Goal: Task Accomplishment & Management: Complete application form

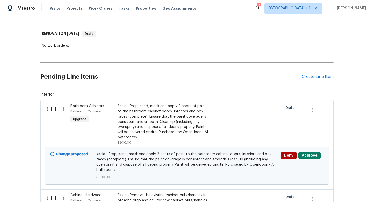
scroll to position [87, 0]
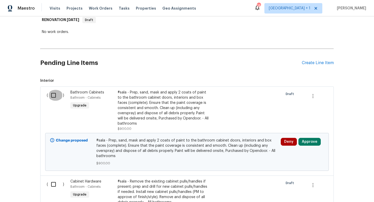
click at [55, 97] on input "checkbox" at bounding box center [55, 95] width 15 height 11
checkbox input "true"
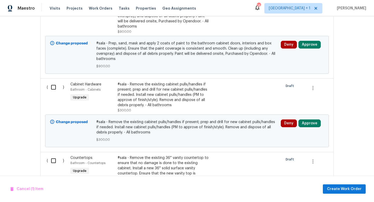
scroll to position [184, 0]
click at [54, 82] on input "checkbox" at bounding box center [55, 87] width 15 height 11
checkbox input "true"
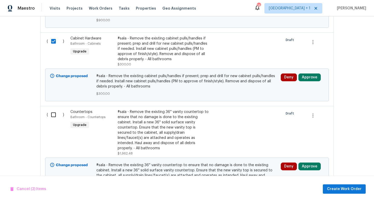
scroll to position [0, 0]
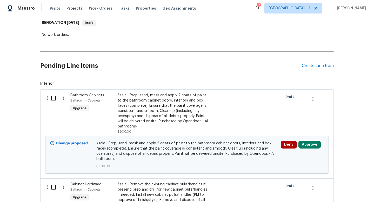
scroll to position [84, 0]
click at [54, 98] on input "checkbox" at bounding box center [55, 98] width 15 height 11
checkbox input "true"
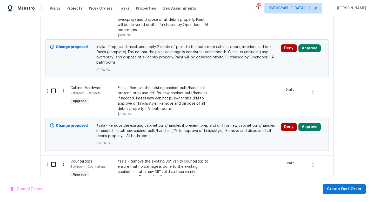
scroll to position [185, 0]
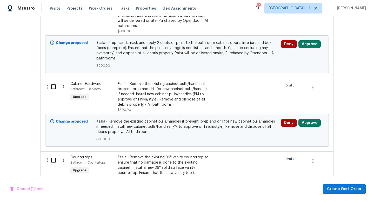
click at [53, 81] on input "checkbox" at bounding box center [55, 86] width 15 height 11
checkbox input "true"
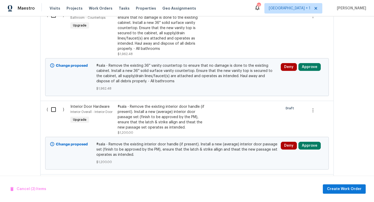
scroll to position [339, 0]
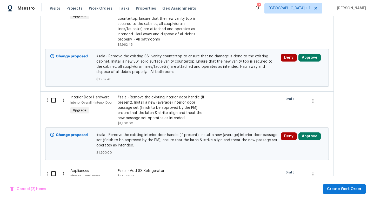
click at [54, 95] on input "checkbox" at bounding box center [55, 100] width 15 height 11
checkbox input "true"
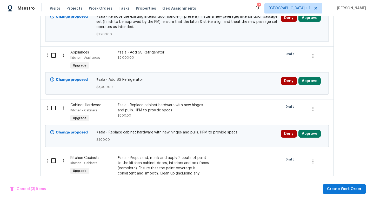
scroll to position [458, 0]
click at [52, 102] on input "checkbox" at bounding box center [55, 107] width 15 height 11
checkbox input "true"
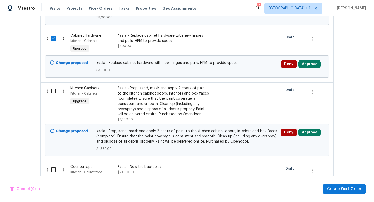
scroll to position [529, 0]
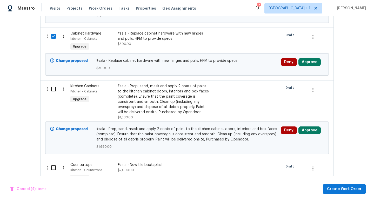
click at [53, 84] on input "checkbox" at bounding box center [55, 89] width 15 height 11
checkbox input "true"
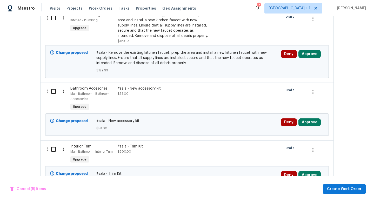
scroll to position [821, 0]
click at [155, 86] on div "#sala - New accessory kit $53.00" at bounding box center [163, 91] width 91 height 10
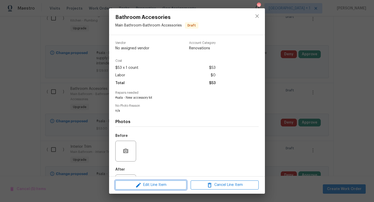
click at [155, 184] on span "Edit Line Item" at bounding box center [151, 185] width 68 height 6
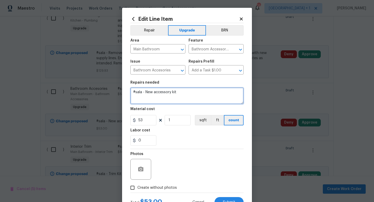
click at [186, 93] on textarea "#sala - New accessory kit" at bounding box center [186, 96] width 113 height 17
type textarea "#sala - New accessory kits for all bathrooms, except basement."
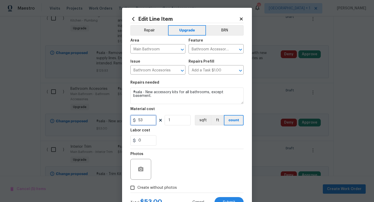
click at [150, 122] on input "53" at bounding box center [143, 120] width 26 height 10
type input "0"
click at [175, 121] on input "1" at bounding box center [178, 120] width 26 height 10
type input "3"
click at [147, 121] on input "0" at bounding box center [143, 120] width 26 height 10
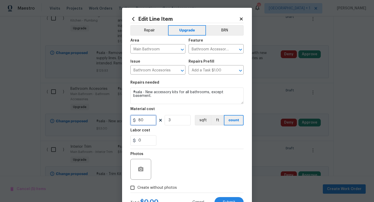
type input "80"
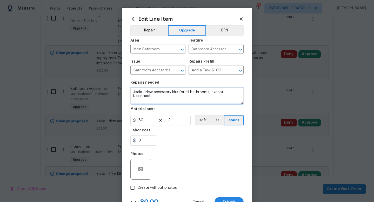
click at [242, 94] on textarea "#sala - New accessory kits for all bathrooms, except basement." at bounding box center [186, 96] width 113 height 17
type textarea "#sala - New accessory kits for all bathrooms, except basement. Use towel rings …"
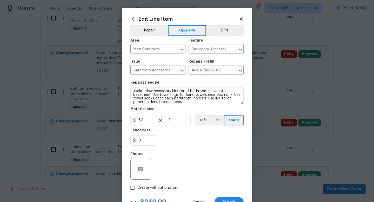
click at [220, 164] on div "Photos" at bounding box center [186, 166] width 113 height 34
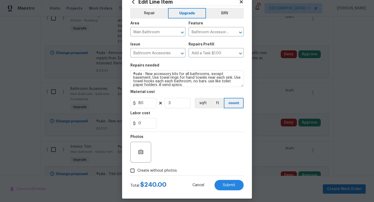
scroll to position [22, 0]
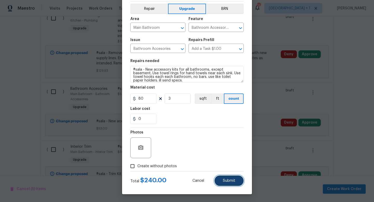
click at [226, 179] on span "Submit" at bounding box center [229, 181] width 12 height 4
checkbox input "false"
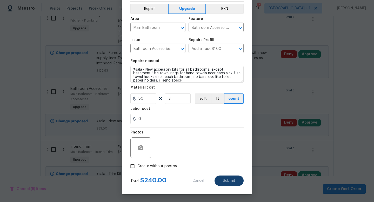
checkbox input "false"
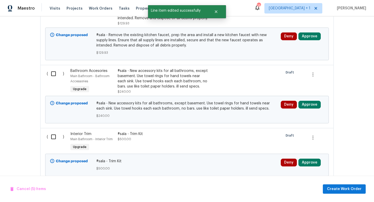
scroll to position [844, 0]
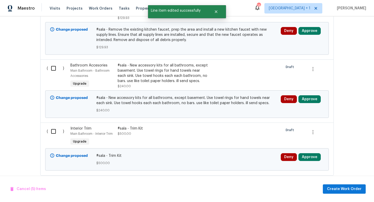
click at [169, 126] on div "#sala - Trim Kit" at bounding box center [163, 128] width 91 height 5
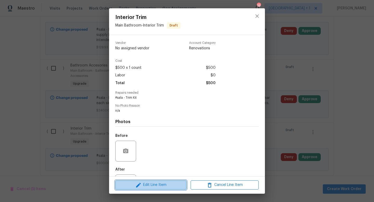
click at [155, 185] on span "Edit Line Item" at bounding box center [151, 185] width 68 height 6
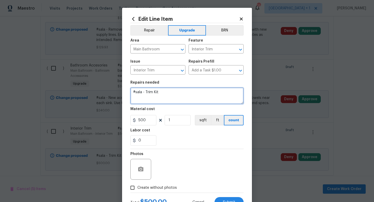
click at [171, 94] on textarea "#sala - Trim Kit" at bounding box center [186, 96] width 113 height 17
type textarea "#sala - in main bathroom. install new bathtub trim kit with new handles, spout …"
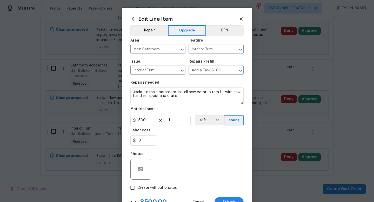
click at [178, 145] on div "0" at bounding box center [186, 140] width 113 height 10
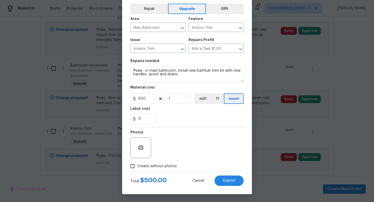
click at [141, 167] on span "Create without photos" at bounding box center [157, 166] width 40 height 5
click at [137, 167] on input "Create without photos" at bounding box center [133, 166] width 10 height 10
checkbox input "true"
click at [155, 99] on input "500" at bounding box center [143, 99] width 26 height 10
type input "400"
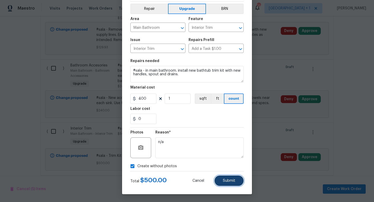
click at [225, 181] on span "Submit" at bounding box center [229, 181] width 12 height 4
type textarea "#sala - in main bathroom. install new bathtub trim kit with new handles, spout …"
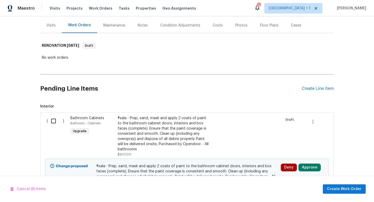
scroll to position [68, 0]
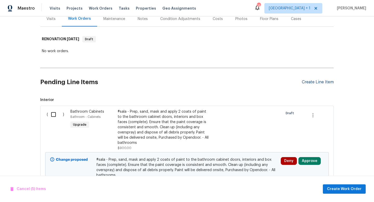
click at [317, 81] on div "Create Line Item" at bounding box center [318, 82] width 32 height 5
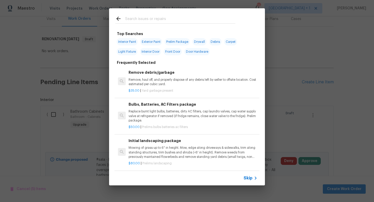
click at [249, 178] on span "Skip" at bounding box center [248, 178] width 9 height 5
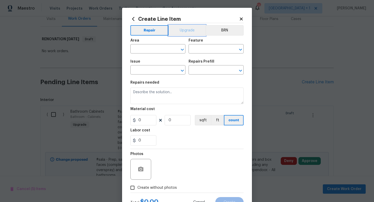
click at [188, 32] on button "Upgrade" at bounding box center [187, 30] width 37 height 10
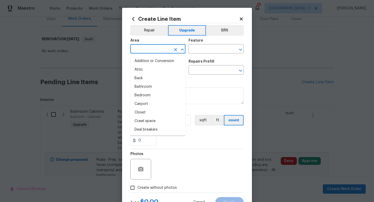
click at [163, 48] on input "text" at bounding box center [150, 49] width 41 height 8
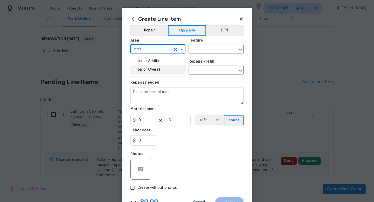
click at [155, 68] on li "Interior Overall" at bounding box center [157, 70] width 55 height 9
type input "Interior Overall"
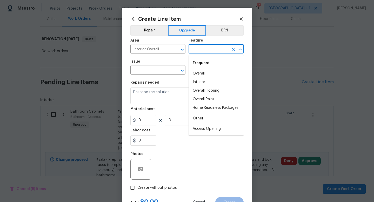
click at [211, 51] on input "text" at bounding box center [209, 49] width 41 height 8
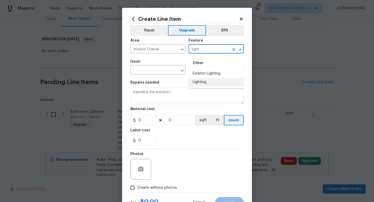
click at [203, 82] on li "Lighting" at bounding box center [216, 82] width 55 height 9
type input "Lighting"
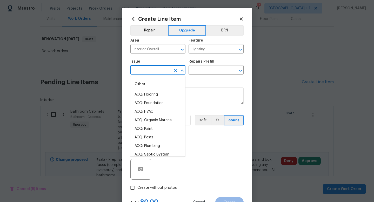
click at [156, 71] on input "text" at bounding box center [150, 71] width 41 height 8
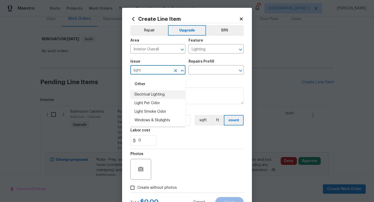
click at [151, 94] on li "Electrical Lighting" at bounding box center [157, 94] width 55 height 9
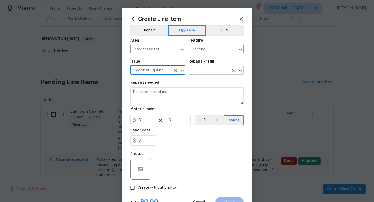
type input "Electrical Lighting"
click at [207, 69] on input "text" at bounding box center [209, 71] width 41 height 8
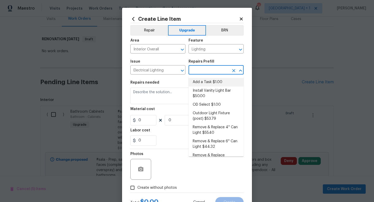
click at [206, 83] on li "Add a Task $1.00" at bounding box center [216, 82] width 55 height 9
type input "Add a Task $1.00"
type textarea "HPM to detail"
type input "1"
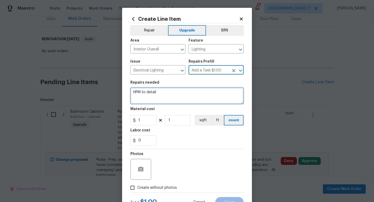
click at [152, 95] on textarea "HPM to detail" at bounding box center [186, 96] width 113 height 17
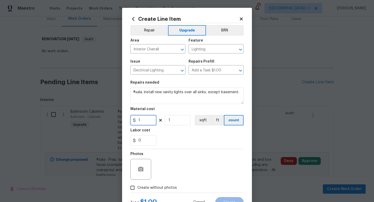
click at [145, 121] on input "1" at bounding box center [143, 120] width 26 height 10
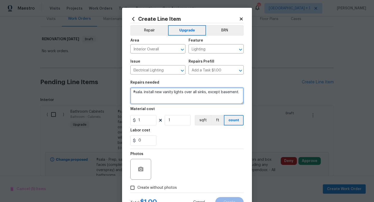
click at [240, 93] on textarea "#sala. install new vanity lights over all sinks, except basement." at bounding box center [186, 96] width 113 height 17
type textarea "#sala. install new vanity lights over all sinks, except basement. use 4 shades …"
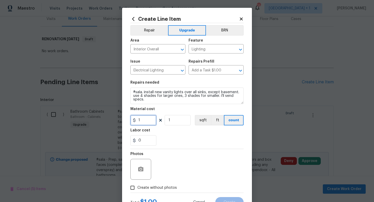
click at [150, 123] on input "1" at bounding box center [143, 120] width 26 height 10
type input "130"
click at [177, 121] on input "1" at bounding box center [178, 120] width 26 height 10
type input "5"
click at [191, 154] on div "Photos" at bounding box center [186, 166] width 113 height 34
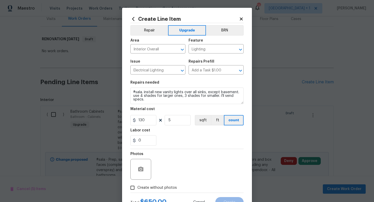
scroll to position [22, 0]
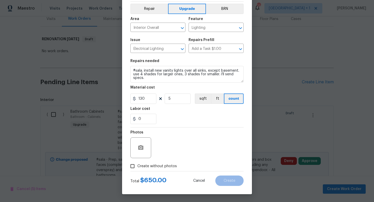
click at [137, 166] on input "Create without photos" at bounding box center [133, 166] width 10 height 10
checkbox input "true"
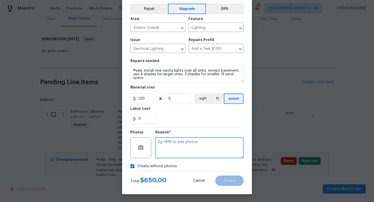
click at [169, 151] on textarea at bounding box center [199, 147] width 88 height 21
type textarea "na"
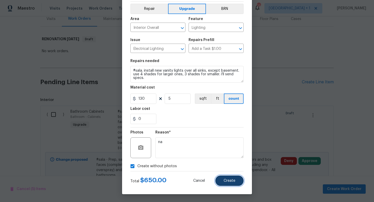
click at [225, 180] on span "Create" at bounding box center [230, 181] width 12 height 4
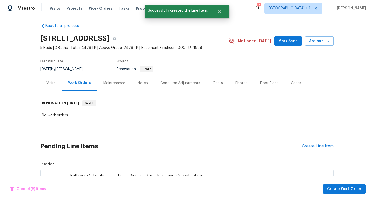
scroll to position [68, 0]
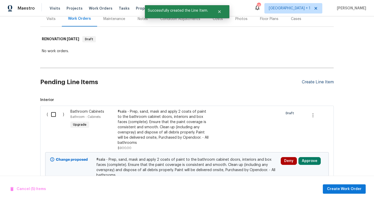
click at [317, 82] on div "Create Line Item" at bounding box center [318, 82] width 32 height 5
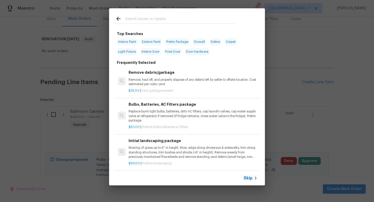
click at [250, 178] on span "Skip" at bounding box center [248, 178] width 9 height 5
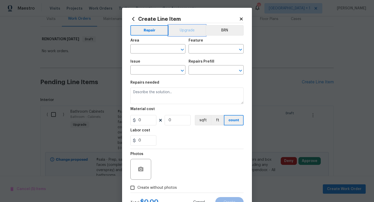
click at [184, 31] on button "Upgrade" at bounding box center [187, 30] width 37 height 10
click at [162, 48] on input "text" at bounding box center [150, 49] width 41 height 8
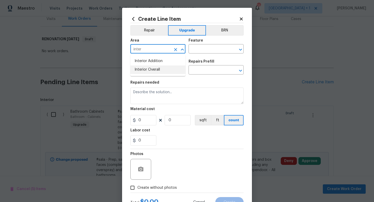
click at [154, 68] on li "Interior Overall" at bounding box center [157, 70] width 55 height 9
type input "Interior Overall"
click at [205, 50] on input "text" at bounding box center [209, 49] width 41 height 8
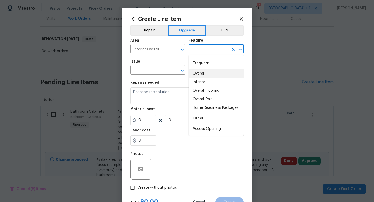
click at [201, 73] on li "Overall" at bounding box center [216, 73] width 55 height 9
type input "Overall"
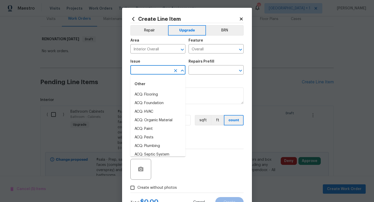
click at [162, 70] on input "text" at bounding box center [150, 71] width 41 height 8
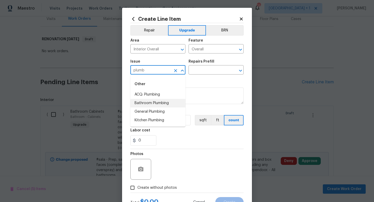
click at [149, 104] on li "Bathroom Plumbing" at bounding box center [157, 103] width 55 height 9
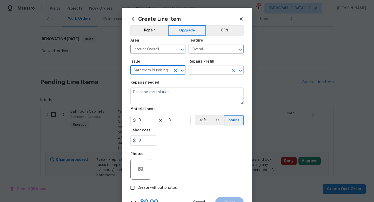
type input "Bathroom Plumbing"
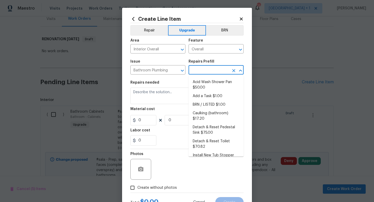
click at [208, 69] on input "text" at bounding box center [209, 71] width 41 height 8
click at [203, 94] on li "Add a Task $1.00" at bounding box center [216, 96] width 55 height 9
type input "Plumbing"
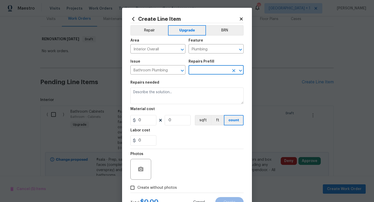
type input "Add a Task $1.00"
type textarea "HPM to detail"
type input "1"
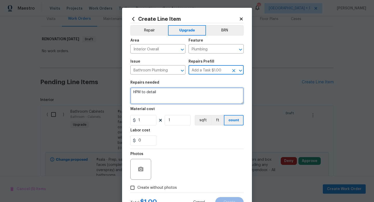
click at [154, 93] on textarea "HPM to detail" at bounding box center [186, 96] width 113 height 17
type textarea "@"
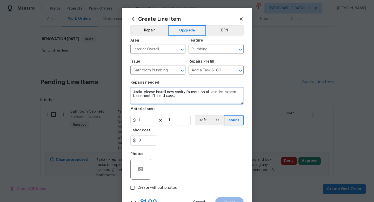
type textarea "#sala. please install new vanity faucets on all vainties except basement. i'll …"
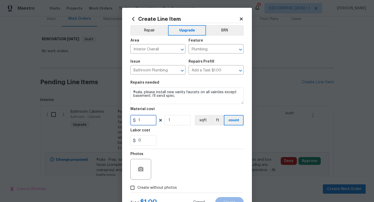
click at [143, 121] on input "1" at bounding box center [143, 120] width 26 height 10
type input "125"
click at [181, 122] on input "1" at bounding box center [178, 120] width 26 height 10
type input "5"
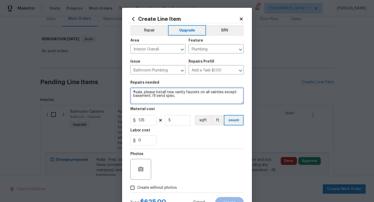
click at [214, 94] on textarea "#sala. please install new vanity faucets on all vainties except basement. i'll …" at bounding box center [186, 96] width 113 height 17
type textarea "#sala. please install new vanity faucets on all vanities except basement. i'll …"
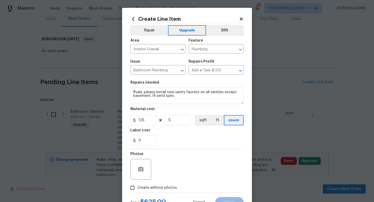
click at [192, 140] on div "0" at bounding box center [186, 140] width 113 height 10
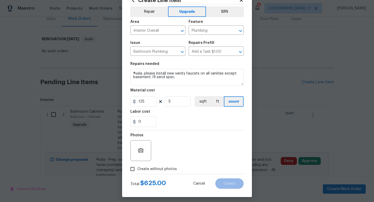
scroll to position [19, 0]
click at [155, 169] on span "Create without photos" at bounding box center [157, 168] width 40 height 5
click at [137, 169] on input "Create without photos" at bounding box center [133, 169] width 10 height 10
checkbox input "true"
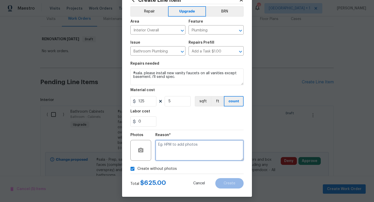
click at [183, 154] on textarea at bounding box center [199, 150] width 88 height 21
type textarea "na"
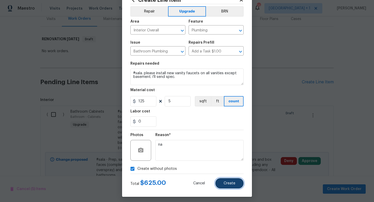
click at [232, 185] on span "Create" at bounding box center [230, 184] width 12 height 4
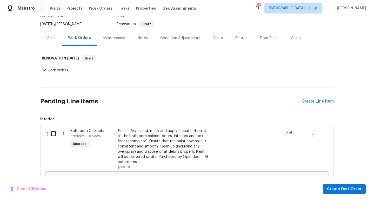
scroll to position [51, 0]
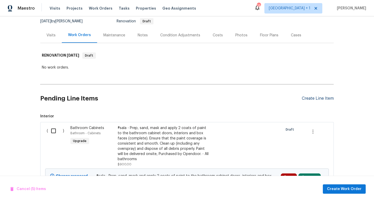
click at [313, 99] on div "Create Line Item" at bounding box center [318, 98] width 32 height 5
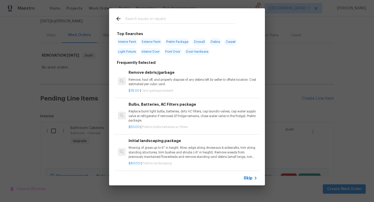
click at [248, 178] on span "Skip" at bounding box center [248, 178] width 9 height 5
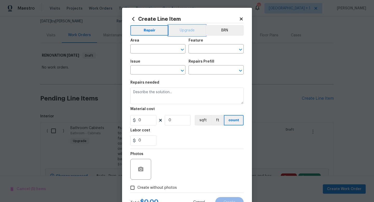
click at [187, 29] on button "Upgrade" at bounding box center [187, 30] width 37 height 10
click at [156, 50] on input "text" at bounding box center [150, 49] width 41 height 8
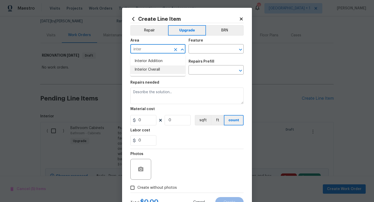
click at [147, 69] on li "Interior Overall" at bounding box center [157, 70] width 55 height 9
type input "Interior Overall"
click at [204, 49] on input "text" at bounding box center [209, 49] width 41 height 8
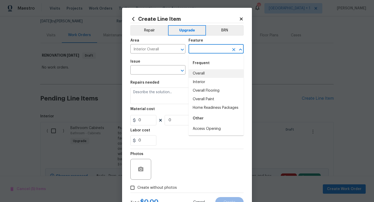
click at [202, 73] on li "Overall" at bounding box center [216, 73] width 55 height 9
type input "Overall"
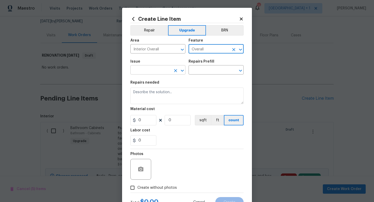
click at [164, 72] on input "text" at bounding box center [150, 71] width 41 height 8
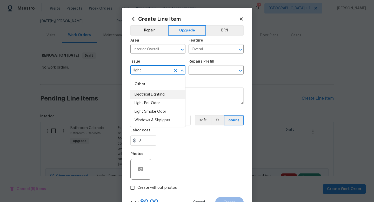
click at [155, 93] on li "Electrical Lighting" at bounding box center [157, 94] width 55 height 9
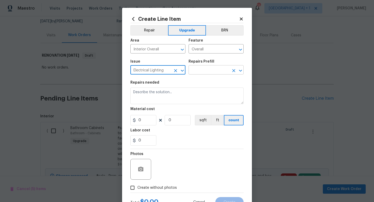
type input "Electrical Lighting"
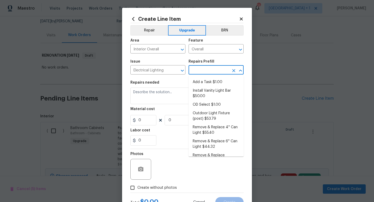
click at [201, 71] on input "text" at bounding box center [209, 71] width 41 height 8
click at [200, 81] on li "Add a Task $1.00" at bounding box center [216, 82] width 55 height 9
type input "Add a Task $1.00"
type textarea "HPM to detail"
type input "1"
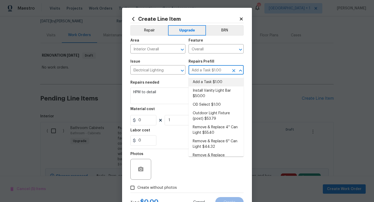
type input "1"
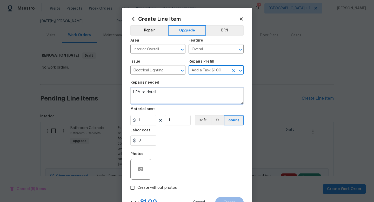
click at [156, 94] on textarea "HPM to detail" at bounding box center [186, 96] width 113 height 17
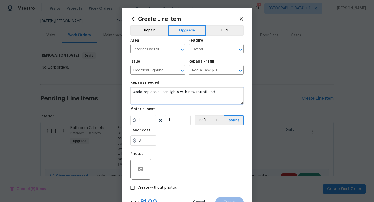
type textarea "#sala. replace all can lights with new retrofit led."
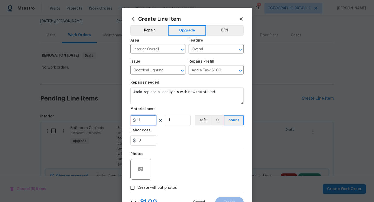
click at [146, 123] on input "1" at bounding box center [143, 120] width 26 height 10
type input "10"
click at [181, 121] on input "1" at bounding box center [178, 120] width 26 height 10
type input "40"
click at [147, 121] on input "10" at bounding box center [143, 120] width 26 height 10
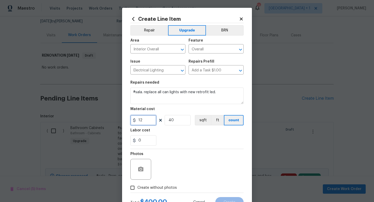
type input "12"
click at [174, 171] on div "Photos" at bounding box center [186, 166] width 113 height 34
click at [182, 122] on input "40" at bounding box center [178, 120] width 26 height 10
type input "45"
click at [177, 163] on div "Photos" at bounding box center [186, 166] width 113 height 34
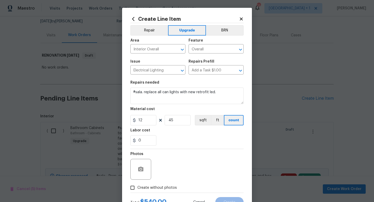
scroll to position [22, 0]
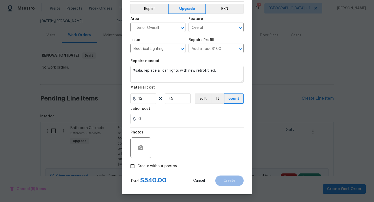
click at [156, 165] on span "Create without photos" at bounding box center [157, 166] width 40 height 5
click at [137, 165] on input "Create without photos" at bounding box center [133, 166] width 10 height 10
checkbox input "true"
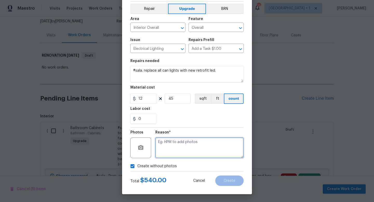
click at [179, 152] on textarea at bounding box center [199, 147] width 88 height 21
type textarea "na"
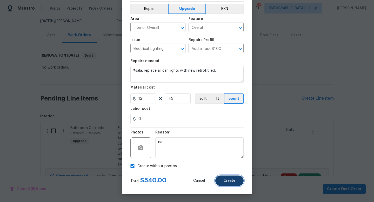
click at [234, 181] on span "Create" at bounding box center [230, 181] width 12 height 4
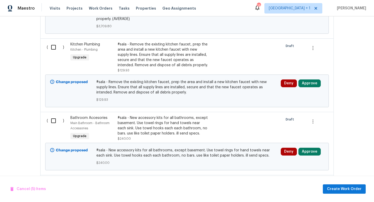
scroll to position [954, 0]
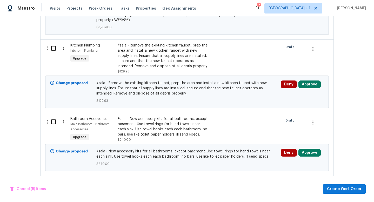
click at [174, 43] on div "#sala - Remove the existing kitchen faucet, prep the area and install a new kit…" at bounding box center [163, 56] width 91 height 26
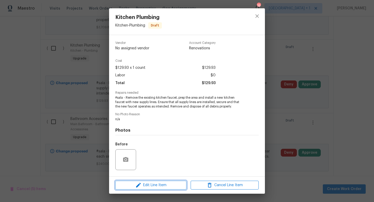
click at [156, 186] on span "Edit Line Item" at bounding box center [151, 185] width 68 height 6
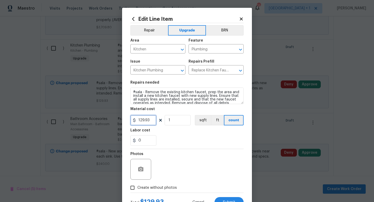
click at [153, 118] on input "129.93" at bounding box center [143, 120] width 26 height 10
type input "180"
click at [182, 163] on div "Photos" at bounding box center [186, 166] width 113 height 34
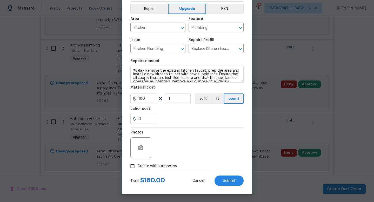
click at [168, 167] on span "Create without photos" at bounding box center [157, 166] width 40 height 5
click at [137, 167] on input "Create without photos" at bounding box center [133, 166] width 10 height 10
checkbox input "true"
click at [221, 181] on button "Submit" at bounding box center [229, 181] width 29 height 10
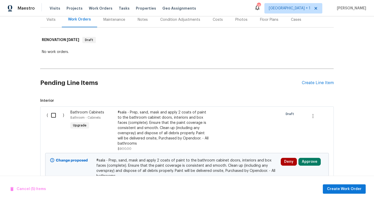
scroll to position [65, 0]
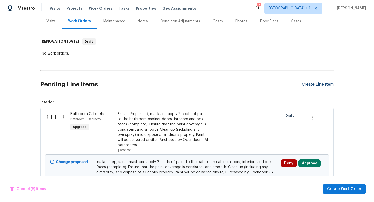
click at [321, 84] on div "Create Line Item" at bounding box center [318, 84] width 32 height 5
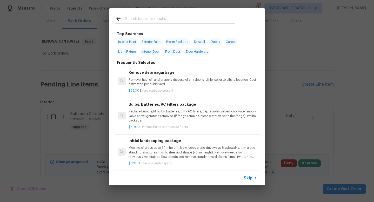
click at [248, 178] on span "Skip" at bounding box center [248, 178] width 9 height 5
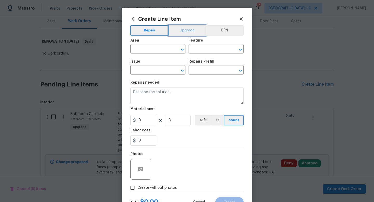
click at [187, 33] on button "Upgrade" at bounding box center [187, 30] width 37 height 10
click at [166, 48] on input "text" at bounding box center [150, 49] width 41 height 8
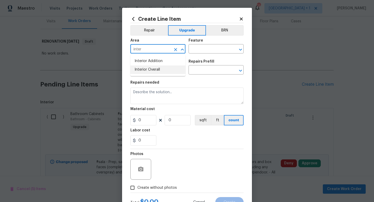
click at [157, 70] on li "Interior Overall" at bounding box center [157, 70] width 55 height 9
type input "Interior Overall"
click at [203, 50] on input "text" at bounding box center [209, 49] width 41 height 8
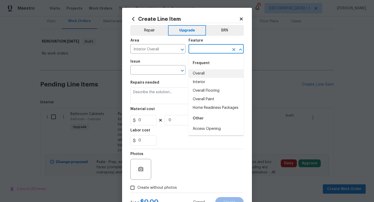
click at [200, 76] on li "Overall" at bounding box center [216, 73] width 55 height 9
type input "Overall"
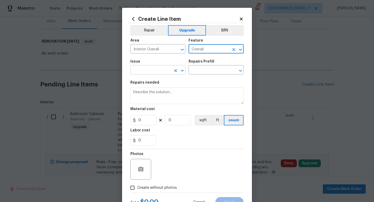
click at [163, 70] on input "text" at bounding box center [150, 71] width 41 height 8
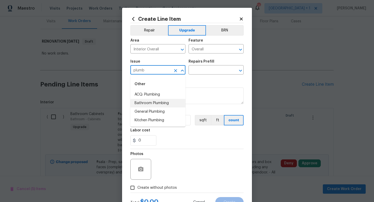
click at [159, 104] on li "Bathroom Plumbing" at bounding box center [157, 103] width 55 height 9
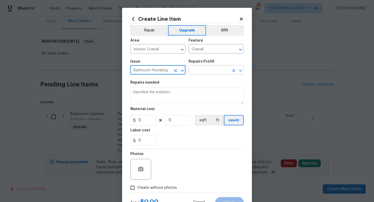
type input "Bathroom Plumbing"
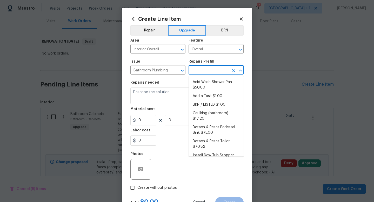
click at [206, 69] on input "text" at bounding box center [209, 71] width 41 height 8
click at [202, 96] on li "Add a Task $1.00" at bounding box center [216, 96] width 55 height 9
type input "Plumbing"
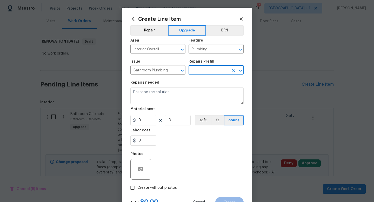
type input "Add a Task $1.00"
type textarea "HPM to detail"
type input "1"
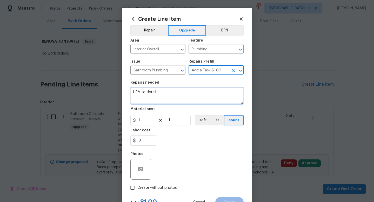
click at [155, 94] on textarea "HPM to detail" at bounding box center [186, 96] width 113 height 17
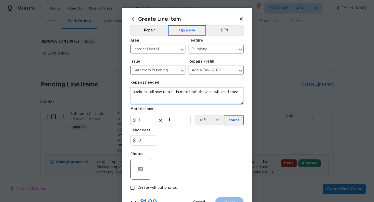
type textarea "#sala. install new trim kit in main bath shower. i will send spec."
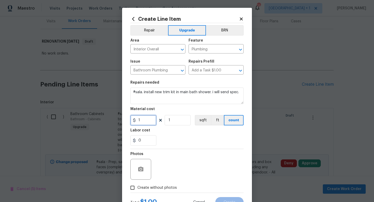
click at [145, 120] on input "1" at bounding box center [143, 120] width 26 height 10
type input "200"
click at [172, 159] on div "Photos" at bounding box center [186, 166] width 113 height 34
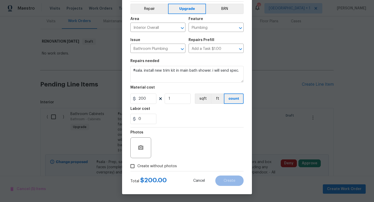
click at [165, 167] on span "Create without photos" at bounding box center [157, 166] width 40 height 5
click at [137, 167] on input "Create without photos" at bounding box center [133, 166] width 10 height 10
checkbox input "true"
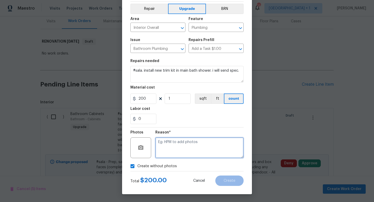
click at [188, 148] on textarea at bounding box center [199, 147] width 88 height 21
type textarea "to add"
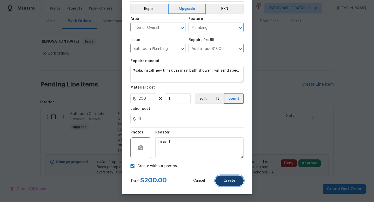
click at [231, 181] on span "Create" at bounding box center [230, 181] width 12 height 4
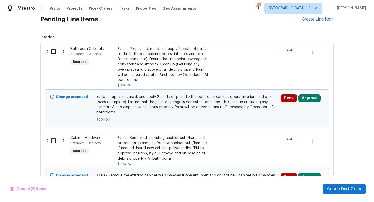
scroll to position [130, 0]
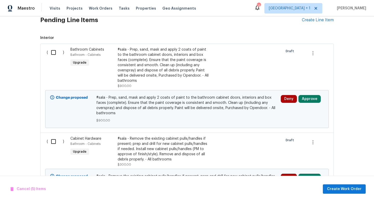
click at [178, 59] on div "#sala - Prep, sand, mask and apply 2 coats of paint to the bathroom cabinet doo…" at bounding box center [163, 65] width 91 height 36
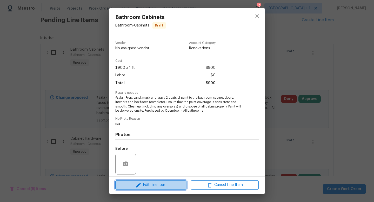
click at [154, 187] on span "Edit Line Item" at bounding box center [151, 185] width 68 height 6
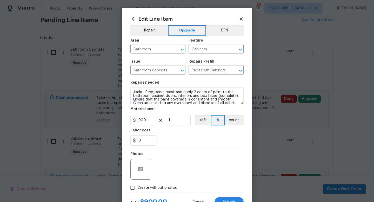
click at [242, 19] on icon at bounding box center [241, 19] width 5 height 5
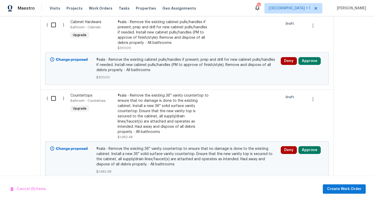
scroll to position [247, 0]
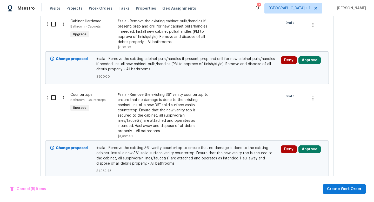
click at [181, 94] on div "#sala - Remove the existing 36'' vanity countertop to ensure that no damage is …" at bounding box center [163, 113] width 91 height 42
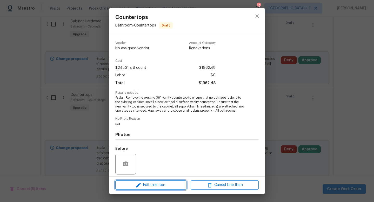
click at [167, 186] on span "Edit Line Item" at bounding box center [151, 185] width 68 height 6
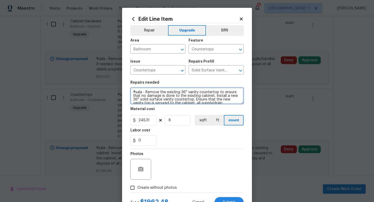
click at [161, 100] on textarea "#sala - Remove the existing 36'' vanity countertop to ensure that no damage is …" at bounding box center [186, 96] width 113 height 17
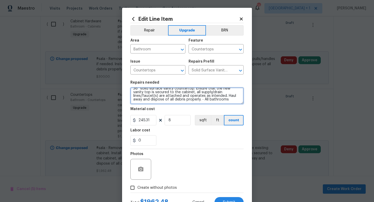
drag, startPoint x: 146, startPoint y: 93, endPoint x: 212, endPoint y: 102, distance: 67.3
click at [212, 102] on textarea "#sala - Remove the existing 36'' vanity countertop to ensure that no damage is …" at bounding box center [186, 96] width 113 height 17
type textarea "#sala - all bathrooms except basement. new countertops needed. please install n…"
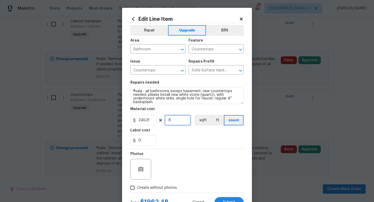
click at [174, 122] on input "8" at bounding box center [178, 120] width 26 height 10
click at [154, 121] on input "245.31" at bounding box center [143, 120] width 26 height 10
click at [181, 123] on input "1" at bounding box center [178, 120] width 26 height 10
type input "1"
click at [153, 120] on input "245.31" at bounding box center [143, 120] width 26 height 10
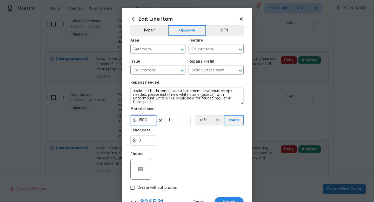
type input "1500"
click at [176, 156] on div "Photos" at bounding box center [186, 166] width 113 height 34
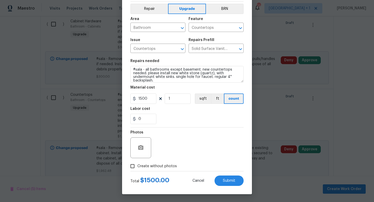
click at [161, 167] on span "Create without photos" at bounding box center [157, 166] width 40 height 5
click at [137, 167] on input "Create without photos" at bounding box center [133, 166] width 10 height 10
checkbox input "true"
click at [230, 179] on span "Submit" at bounding box center [229, 181] width 12 height 4
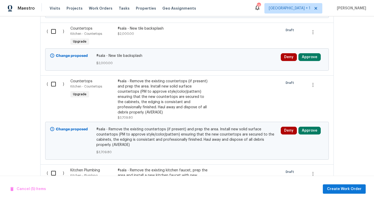
scroll to position [852, 0]
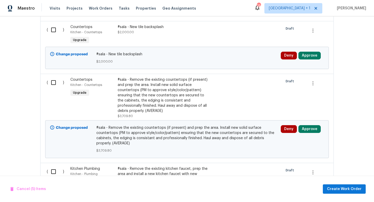
click at [181, 89] on div "#sala - Remove the existing countertops (if present) and prep the area. Install…" at bounding box center [163, 95] width 91 height 36
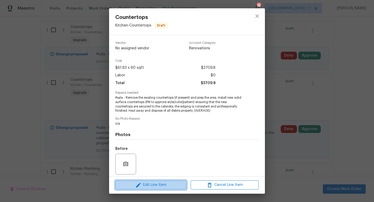
click at [155, 186] on span "Edit Line Item" at bounding box center [151, 185] width 68 height 6
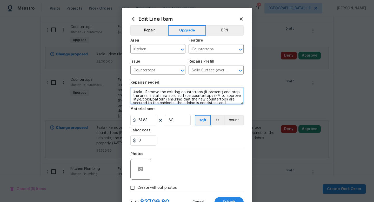
scroll to position [11, 0]
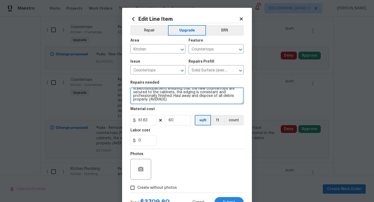
drag, startPoint x: 146, startPoint y: 94, endPoint x: 203, endPoint y: 116, distance: 61.0
click at [203, 116] on section "Repairs needed #sala - Remove the existing countertops (if present) and prep th…" at bounding box center [186, 113] width 113 height 71
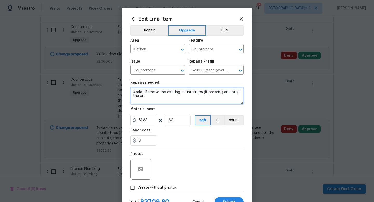
scroll to position [0, 0]
drag, startPoint x: 145, startPoint y: 92, endPoint x: 154, endPoint y: 96, distance: 9.0
click at [154, 96] on textarea "#sala - Remove the existing countertops (if present) and prep the are" at bounding box center [186, 96] width 113 height 17
type textarea "#sala - new kitchen countertops. white (quartz). light grey veining. no backspl…"
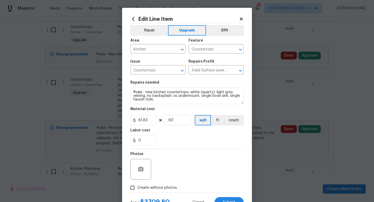
click at [178, 140] on div "0" at bounding box center [186, 140] width 113 height 10
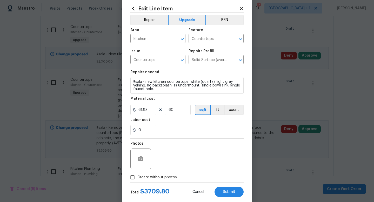
scroll to position [11, 0]
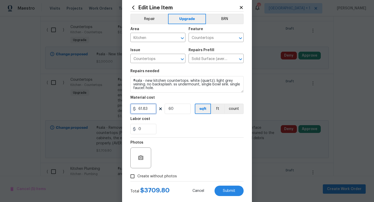
click at [151, 110] on input "61.83" at bounding box center [143, 109] width 26 height 10
type input "3750"
click at [181, 109] on input "60" at bounding box center [178, 109] width 26 height 10
type input "1"
click at [201, 164] on div "Photos" at bounding box center [186, 155] width 113 height 34
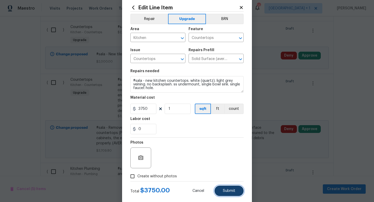
click at [226, 189] on button "Submit" at bounding box center [229, 191] width 29 height 10
type textarea "#sala - new kitchen countertops. white (quartz). light grey veining. no backspl…"
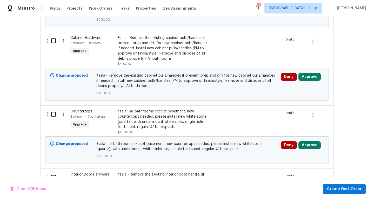
scroll to position [232, 0]
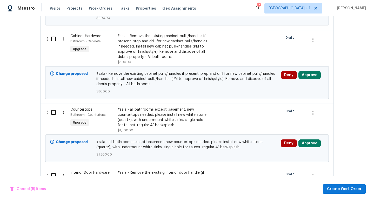
click at [161, 110] on div "#sala - all bathrooms except basement. new countertops needed. please install n…" at bounding box center [163, 117] width 91 height 21
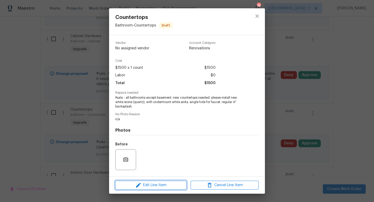
click at [167, 185] on span "Edit Line Item" at bounding box center [151, 185] width 68 height 6
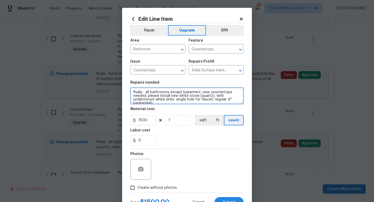
click at [216, 97] on textarea "#sala - all bathrooms except basement. new countertops needed. please install n…" at bounding box center [186, 96] width 113 height 17
type textarea "#sala - all bathrooms except basement. new countertops needed. please install n…"
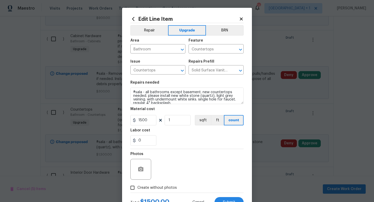
click at [250, 150] on div "Edit Line Item Repair Upgrade BRN Area Bathroom ​ Feature Countertops ​ Issue C…" at bounding box center [187, 112] width 130 height 208
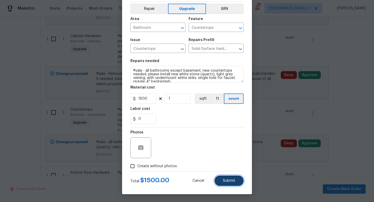
click at [226, 183] on button "Submit" at bounding box center [229, 181] width 29 height 10
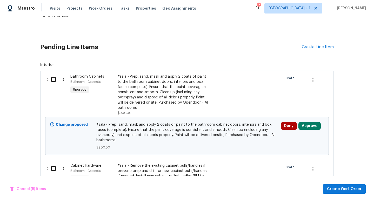
scroll to position [114, 0]
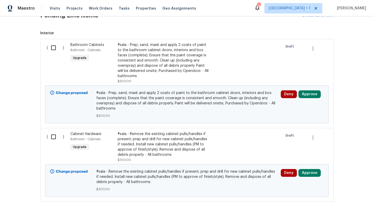
scroll to position [135, 0]
click at [54, 48] on input "checkbox" at bounding box center [55, 47] width 15 height 11
checkbox input "true"
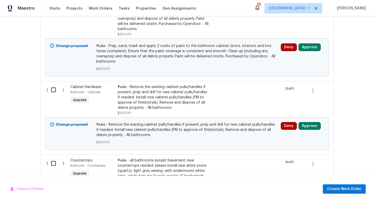
scroll to position [196, 0]
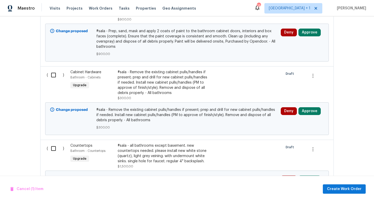
click at [52, 70] on input "checkbox" at bounding box center [55, 75] width 15 height 11
checkbox input "true"
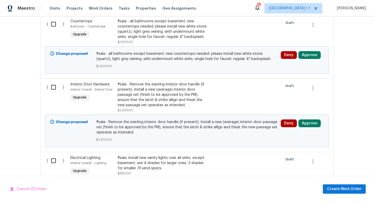
scroll to position [321, 0]
click at [52, 82] on input "checkbox" at bounding box center [55, 87] width 15 height 11
checkbox input "true"
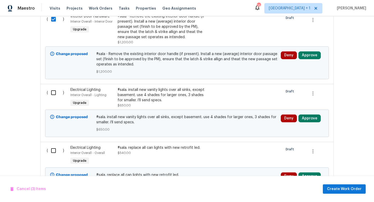
scroll to position [398, 0]
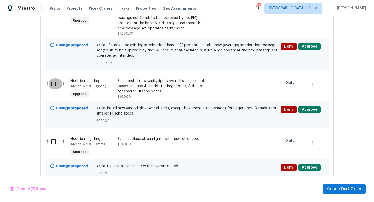
click at [53, 78] on input "checkbox" at bounding box center [55, 83] width 15 height 11
checkbox input "true"
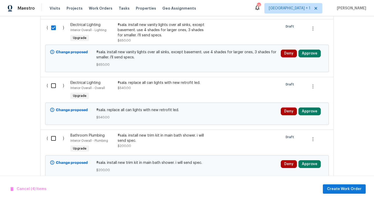
scroll to position [455, 0]
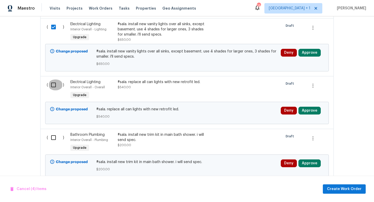
click at [53, 81] on input "checkbox" at bounding box center [55, 85] width 15 height 11
checkbox input "true"
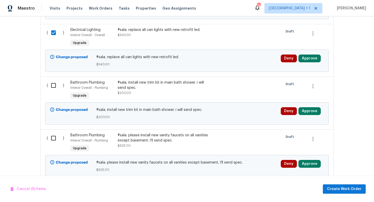
scroll to position [514, 0]
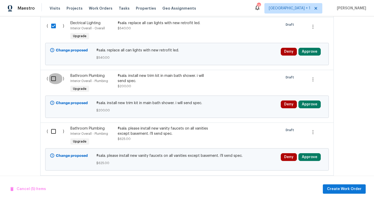
click at [54, 74] on input "checkbox" at bounding box center [55, 78] width 15 height 11
checkbox input "true"
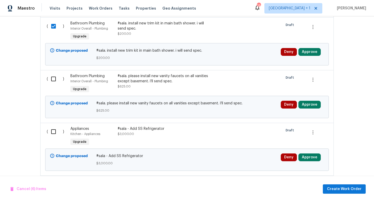
scroll to position [567, 0]
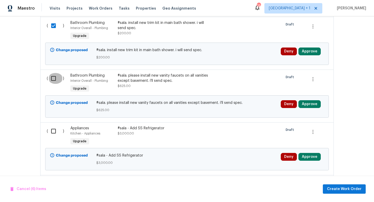
click at [54, 74] on input "checkbox" at bounding box center [55, 78] width 15 height 11
checkbox input "true"
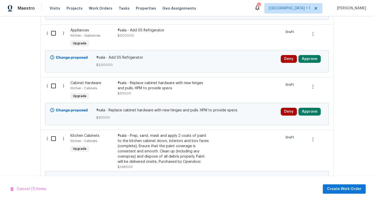
scroll to position [666, 0]
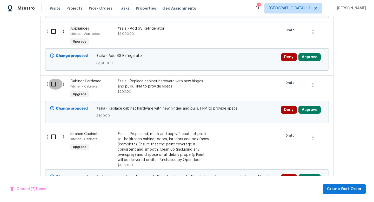
click at [52, 81] on input "checkbox" at bounding box center [55, 84] width 15 height 11
checkbox input "true"
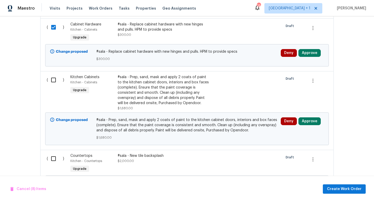
scroll to position [724, 0]
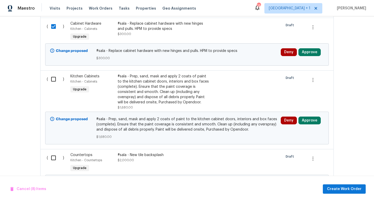
click at [53, 75] on input "checkbox" at bounding box center [55, 79] width 15 height 11
checkbox input "true"
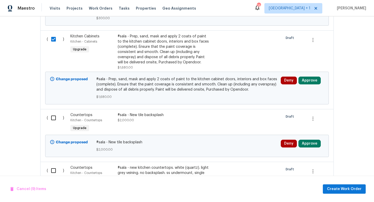
scroll to position [785, 0]
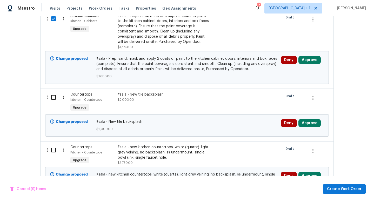
click at [53, 95] on input "checkbox" at bounding box center [55, 97] width 15 height 11
checkbox input "true"
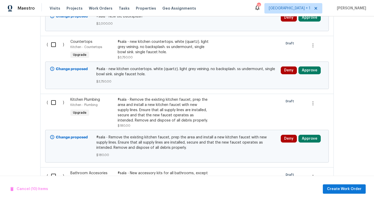
scroll to position [892, 0]
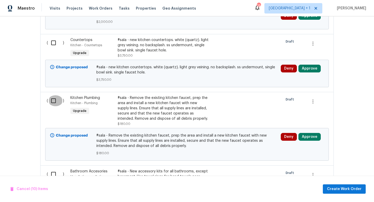
click at [53, 97] on input "checkbox" at bounding box center [55, 100] width 15 height 11
checkbox input "true"
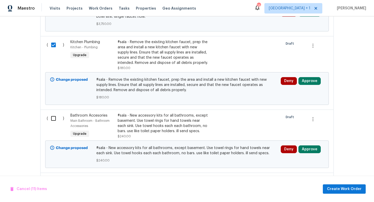
scroll to position [959, 0]
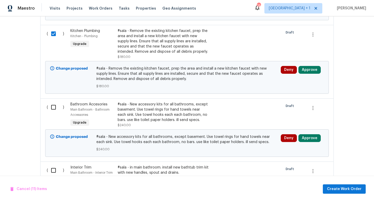
click at [52, 106] on input "checkbox" at bounding box center [55, 107] width 15 height 11
checkbox input "true"
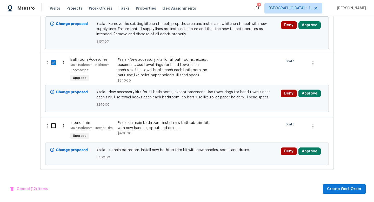
click at [52, 123] on input "checkbox" at bounding box center [55, 125] width 15 height 11
checkbox input "true"
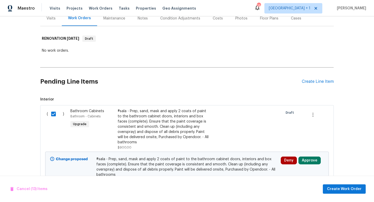
scroll to position [66, 0]
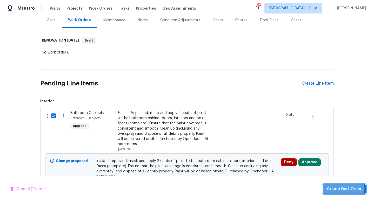
click at [337, 188] on span "Create Work Order" at bounding box center [344, 189] width 35 height 6
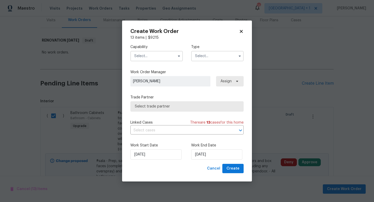
click at [169, 55] on input "text" at bounding box center [156, 56] width 53 height 10
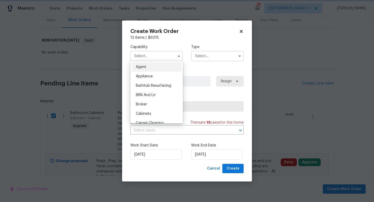
click at [207, 31] on h2 "Create Work Order" at bounding box center [184, 31] width 109 height 5
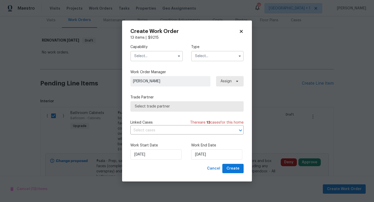
click at [166, 57] on input "text" at bounding box center [156, 56] width 53 height 10
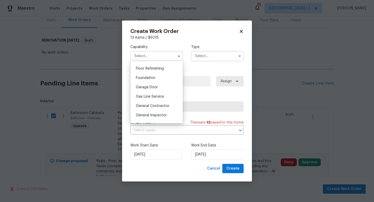
scroll to position [216, 0]
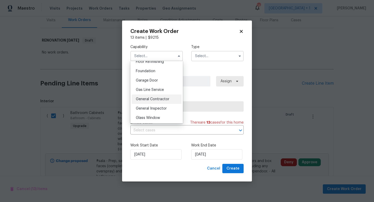
click at [149, 98] on span "General Contractor" at bounding box center [153, 99] width 34 height 4
type input "General Contractor"
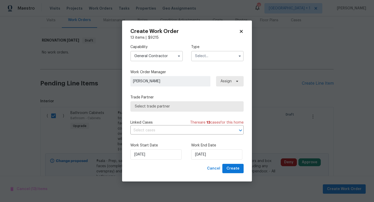
click at [201, 55] on input "text" at bounding box center [217, 56] width 53 height 10
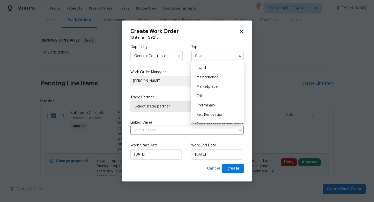
scroll to position [81, 0]
click at [206, 116] on span "Renovation" at bounding box center [206, 117] width 19 height 4
type input "Renovation"
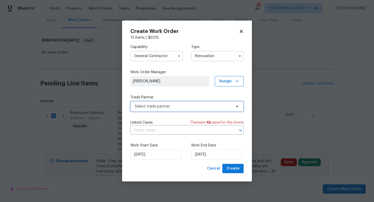
click at [217, 106] on span "Select trade partner" at bounding box center [183, 106] width 97 height 5
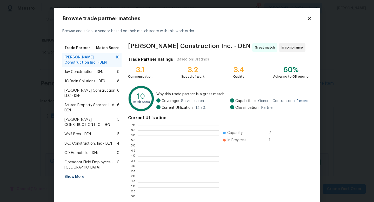
scroll to position [73, 81]
click at [85, 72] on span "Jav Construction - DEN" at bounding box center [83, 71] width 39 height 5
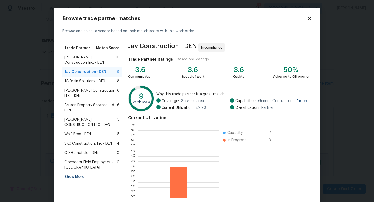
scroll to position [27, 0]
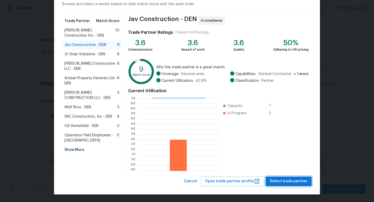
click at [286, 183] on span "Select trade partner" at bounding box center [289, 181] width 38 height 6
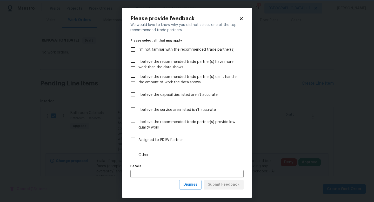
scroll to position [0, 0]
click at [133, 157] on input "Other" at bounding box center [133, 155] width 11 height 11
checkbox input "true"
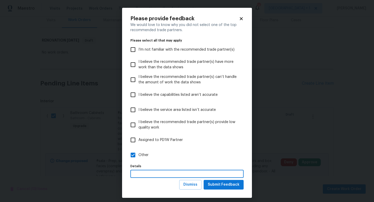
click at [145, 176] on input "text" at bounding box center [186, 174] width 113 height 8
type input "prefer"
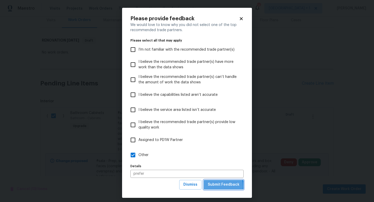
click at [215, 186] on span "Submit Feedback" at bounding box center [224, 185] width 32 height 6
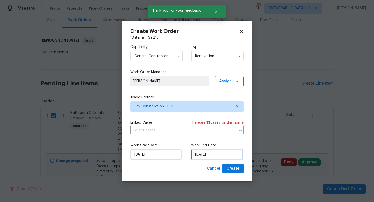
click at [225, 154] on input "[DATE]" at bounding box center [216, 154] width 51 height 10
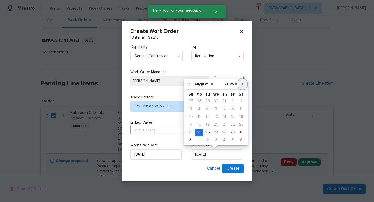
click at [242, 84] on icon "Go to next month" at bounding box center [243, 84] width 2 height 3
type input "[DATE]"
select select "8"
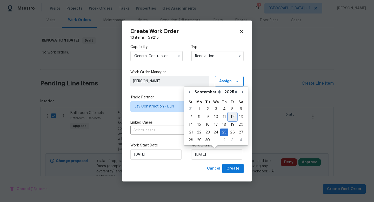
click at [232, 118] on div "12" at bounding box center [232, 116] width 8 height 7
type input "[DATE]"
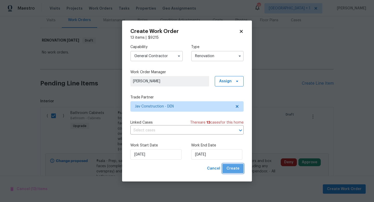
click at [235, 171] on span "Create" at bounding box center [233, 169] width 13 height 6
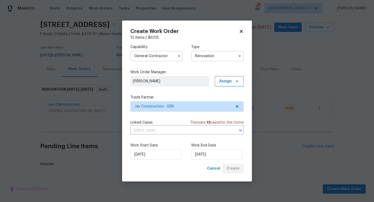
scroll to position [66, 0]
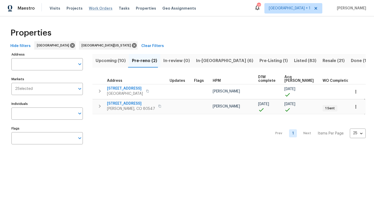
click at [96, 8] on span "Work Orders" at bounding box center [101, 8] width 24 height 5
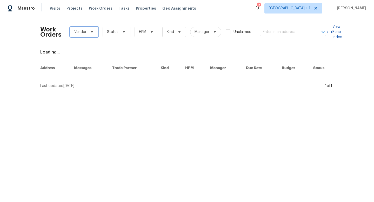
click at [93, 34] on span "Vendor" at bounding box center [84, 32] width 29 height 10
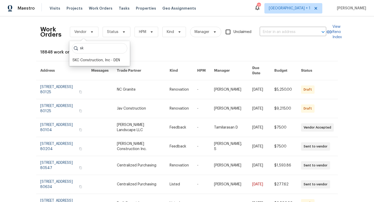
type input "s"
type input "c"
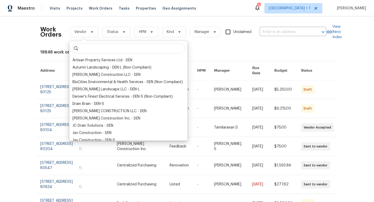
click at [109, 50] on input "search" at bounding box center [128, 48] width 113 height 10
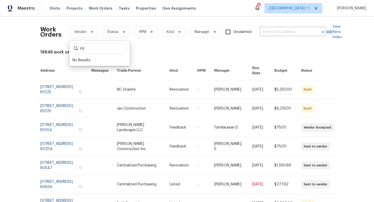
type input "s"
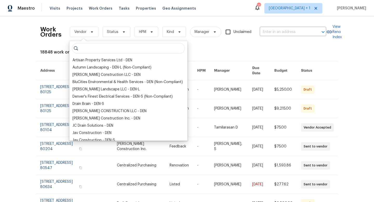
click at [147, 22] on div "Work Orders Vendor Status HPM Kind Manager Unclaimed ​" at bounding box center [183, 32] width 286 height 23
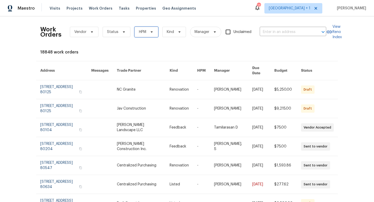
click at [152, 32] on icon at bounding box center [152, 32] width 4 height 4
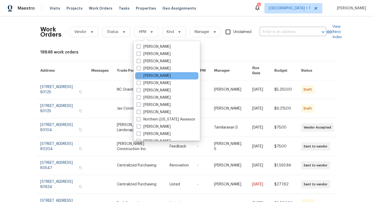
click at [140, 75] on span at bounding box center [139, 76] width 4 height 4
click at [140, 75] on input "John Gonzalez" at bounding box center [138, 74] width 3 height 3
checkbox input "true"
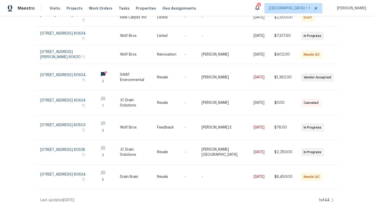
scroll to position [110, 0]
click at [332, 198] on icon at bounding box center [332, 200] width 3 height 4
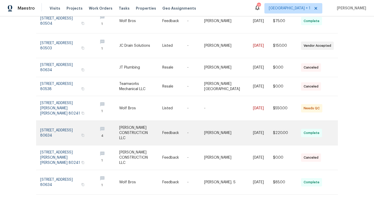
scroll to position [125, 0]
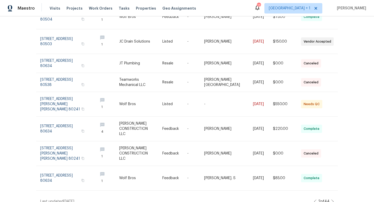
click at [332, 200] on icon at bounding box center [332, 202] width 3 height 4
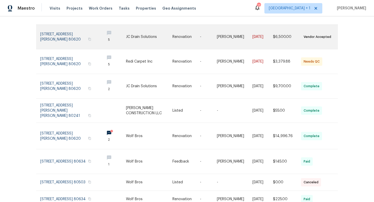
scroll to position [116, 0]
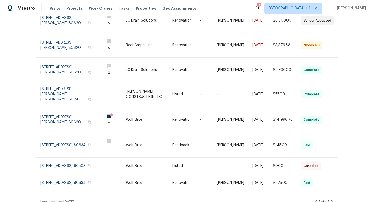
click at [332, 201] on icon at bounding box center [333, 203] width 2 height 4
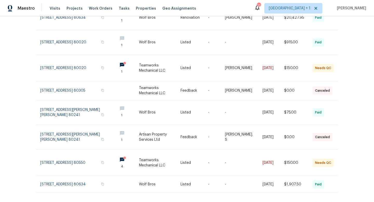
scroll to position [123, 0]
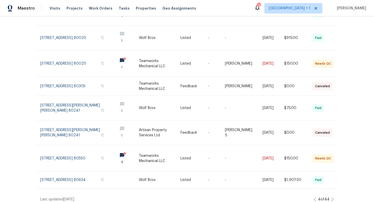
click at [333, 198] on icon at bounding box center [332, 200] width 3 height 4
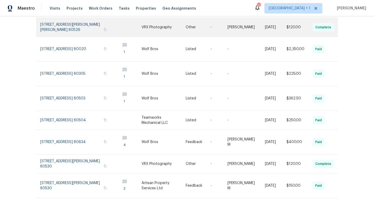
scroll to position [119, 0]
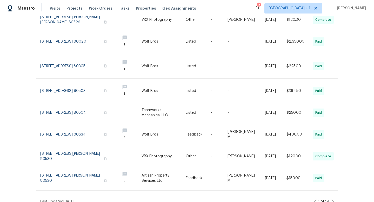
click at [332, 200] on icon at bounding box center [332, 202] width 3 height 4
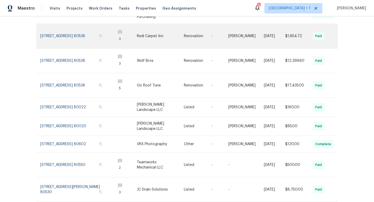
scroll to position [114, 0]
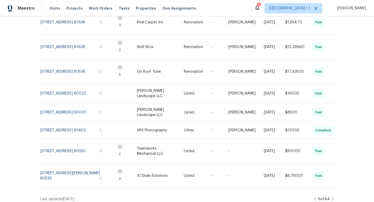
click at [331, 197] on icon at bounding box center [332, 199] width 3 height 4
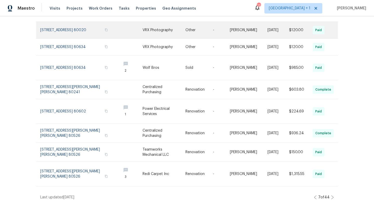
scroll to position [108, 0]
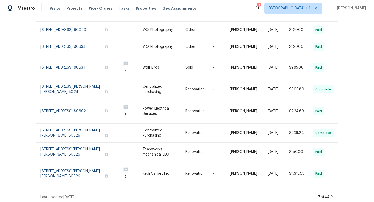
click at [333, 195] on icon at bounding box center [332, 197] width 3 height 4
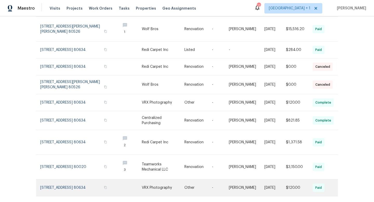
scroll to position [0, 0]
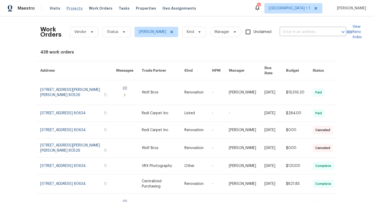
click at [72, 9] on span "Projects" at bounding box center [75, 8] width 16 height 5
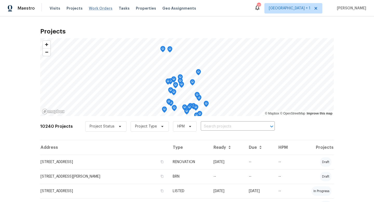
click at [97, 9] on span "Work Orders" at bounding box center [101, 8] width 24 height 5
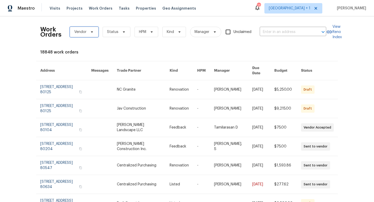
click at [92, 30] on icon at bounding box center [92, 32] width 4 height 4
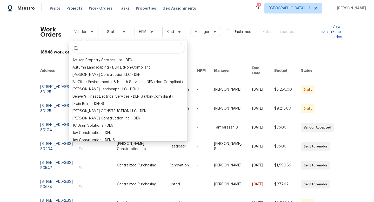
click at [95, 49] on input "search" at bounding box center [128, 48] width 113 height 10
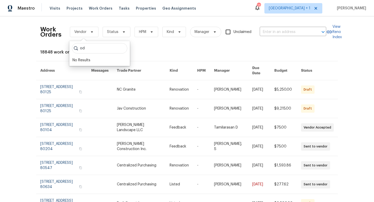
type input "o"
type input "r"
type input "d"
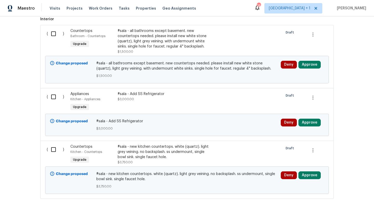
scroll to position [163, 0]
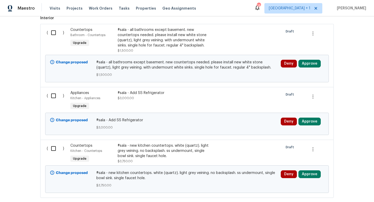
click at [55, 148] on input "checkbox" at bounding box center [55, 148] width 15 height 11
checkbox input "true"
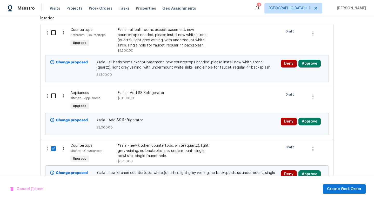
click at [54, 34] on input "checkbox" at bounding box center [55, 32] width 15 height 11
checkbox input "true"
click at [352, 190] on span "Create Work Order" at bounding box center [344, 189] width 35 height 6
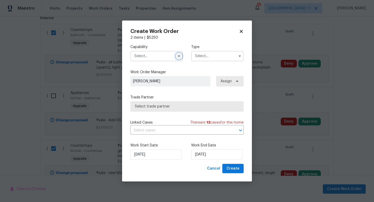
click at [178, 56] on icon "button" at bounding box center [179, 56] width 2 height 1
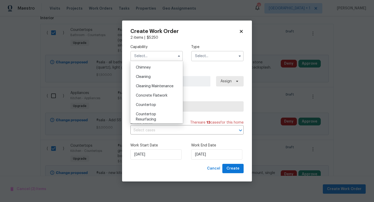
scroll to position [70, 0]
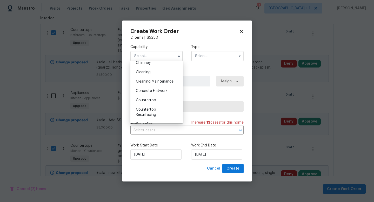
click at [154, 99] on span "Countertop" at bounding box center [146, 101] width 20 height 4
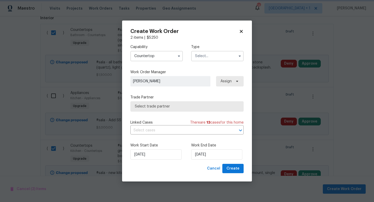
type input "Countertop"
click at [216, 56] on input "text" at bounding box center [217, 56] width 53 height 10
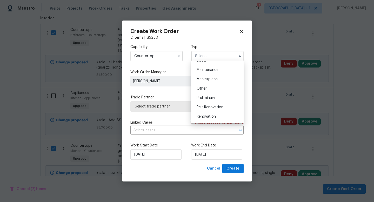
scroll to position [82, 0]
click at [211, 115] on span "Renovation" at bounding box center [206, 116] width 19 height 4
type input "Renovation"
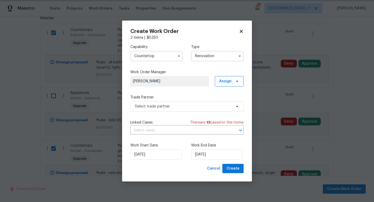
scroll to position [0, 0]
click at [223, 107] on span "Select trade partner" at bounding box center [183, 106] width 97 height 5
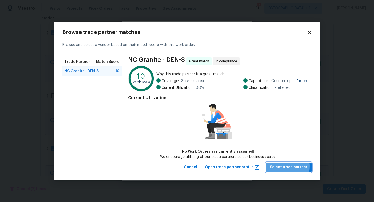
click at [282, 166] on span "Select trade partner" at bounding box center [289, 167] width 38 height 6
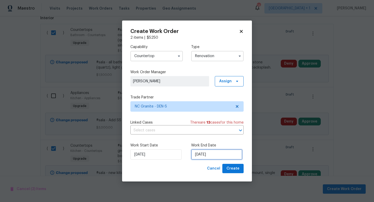
click at [224, 156] on input "[DATE]" at bounding box center [216, 154] width 51 height 10
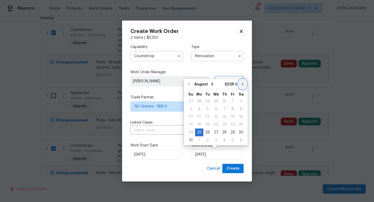
click at [242, 84] on icon "Go to next month" at bounding box center [243, 84] width 2 height 3
type input "[DATE]"
select select "8"
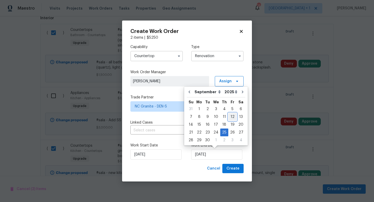
click at [229, 115] on div "12" at bounding box center [232, 116] width 8 height 7
type input "[DATE]"
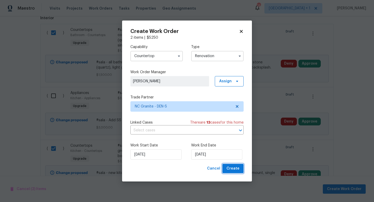
click at [233, 168] on span "Create" at bounding box center [233, 169] width 13 height 6
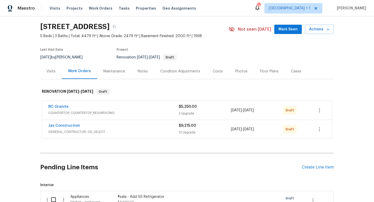
scroll to position [92, 0]
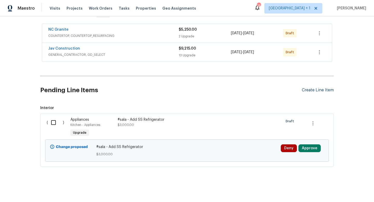
click at [319, 90] on div "Create Line Item" at bounding box center [318, 90] width 32 height 5
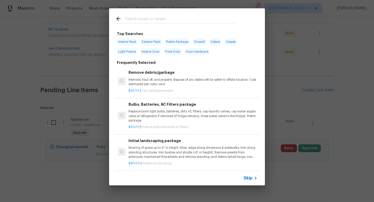
click at [249, 177] on span "Skip" at bounding box center [248, 178] width 9 height 5
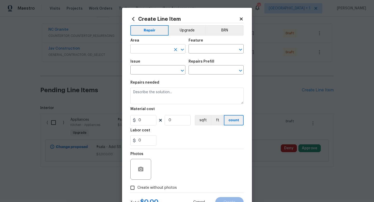
click at [148, 49] on input "text" at bounding box center [150, 49] width 41 height 8
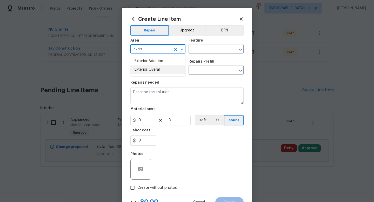
click at [148, 71] on li "Exterior Overall" at bounding box center [157, 70] width 55 height 9
type input "Exterior Overall"
click at [204, 47] on input "text" at bounding box center [209, 49] width 41 height 8
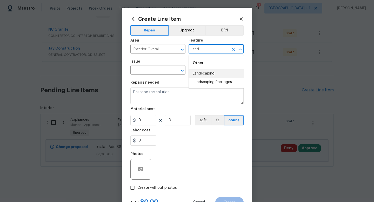
click at [205, 74] on li "Landscaping" at bounding box center [216, 73] width 55 height 9
type input "Landscaping"
click at [157, 70] on input "text" at bounding box center [150, 71] width 41 height 8
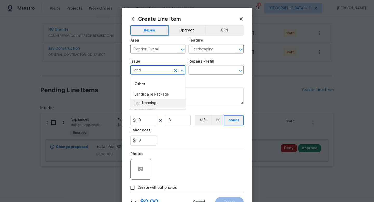
click at [157, 104] on li "Landscaping" at bounding box center [157, 103] width 55 height 9
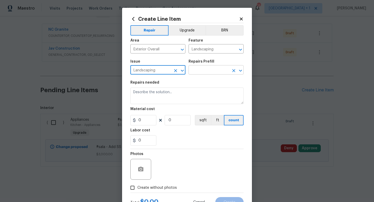
type input "Landscaping"
click at [211, 69] on input "text" at bounding box center [209, 71] width 41 height 8
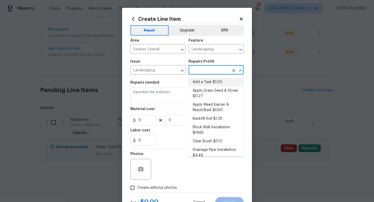
click at [208, 84] on li "Add a Task $1.00" at bounding box center [216, 82] width 55 height 9
type input "Add a Task $1.00"
type textarea "HPM to detail"
type input "1"
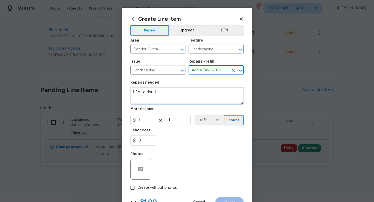
click at [150, 92] on textarea "HPM to detail" at bounding box center [186, 96] width 113 height 17
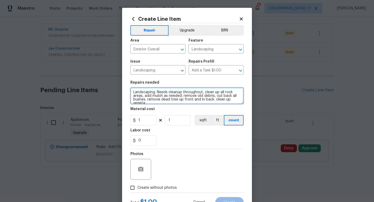
scroll to position [1, 0]
type textarea "Landscaping. Needs cleanup throughout, clean up all rock areas, add mulch as ne…"
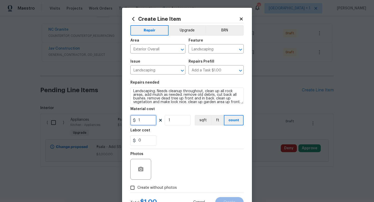
click at [152, 121] on input "1" at bounding box center [143, 120] width 26 height 10
type input "1500"
click at [174, 171] on div "Photos" at bounding box center [186, 166] width 113 height 34
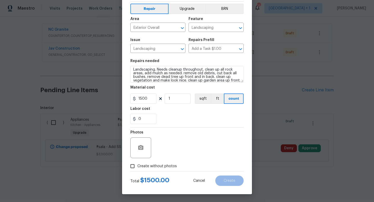
click at [161, 167] on span "Create without photos" at bounding box center [157, 166] width 40 height 5
click at [137, 167] on input "Create without photos" at bounding box center [133, 166] width 10 height 10
checkbox input "true"
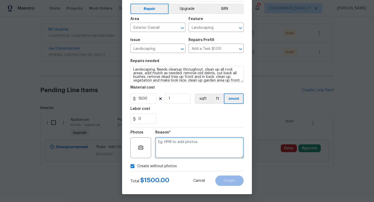
click at [186, 151] on textarea at bounding box center [199, 147] width 88 height 21
type textarea "na"
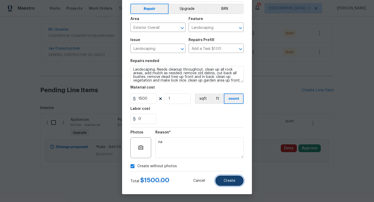
click at [224, 181] on span "Create" at bounding box center [230, 181] width 12 height 4
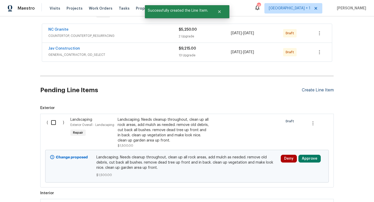
click at [316, 90] on div "Create Line Item" at bounding box center [318, 90] width 32 height 5
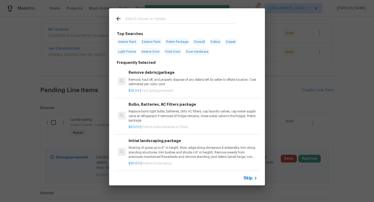
click at [250, 178] on span "Skip" at bounding box center [248, 178] width 9 height 5
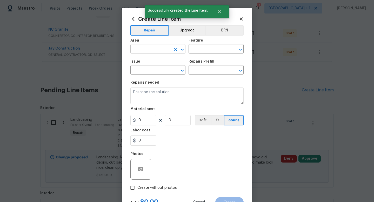
click at [160, 50] on input "text" at bounding box center [150, 49] width 41 height 8
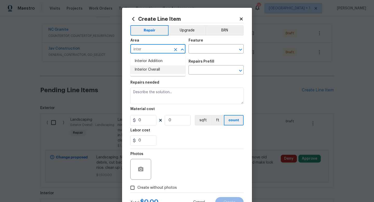
click at [156, 70] on li "Interior Overall" at bounding box center [157, 70] width 55 height 9
type input "Interior Overall"
click at [201, 50] on input "text" at bounding box center [209, 49] width 41 height 8
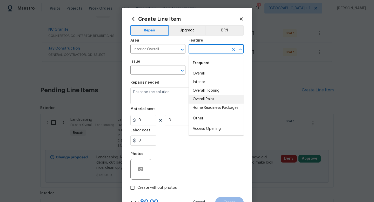
click at [202, 98] on li "Overall Paint" at bounding box center [216, 99] width 55 height 9
type input "Overall Paint"
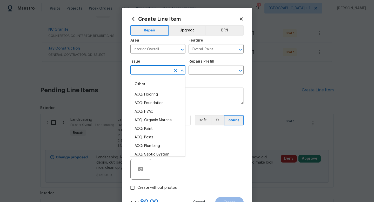
click at [157, 70] on input "text" at bounding box center [150, 71] width 41 height 8
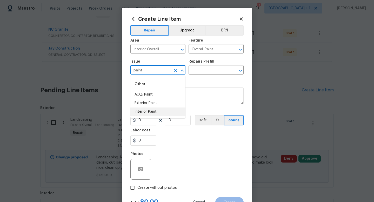
click at [154, 112] on li "Interior Paint" at bounding box center [157, 112] width 55 height 9
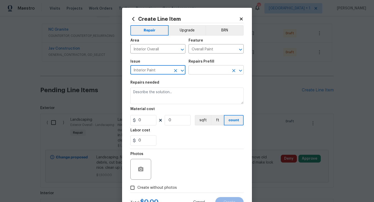
type input "Interior Paint"
click at [212, 70] on input "text" at bounding box center [209, 71] width 41 height 8
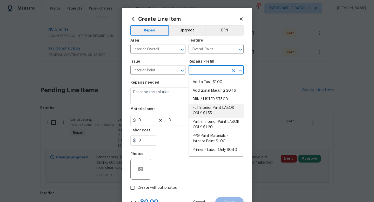
click at [204, 111] on li "Full Interior Paint LABOR ONLY $1.55" at bounding box center [216, 111] width 55 height 14
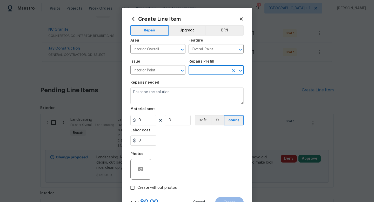
type input "Full Interior Paint LABOR ONLY $1.55"
type textarea "Full Interior paint - (walls, ceilings, trim, and doors) - PAINT PROVIDED BY OP…"
type input "1.55"
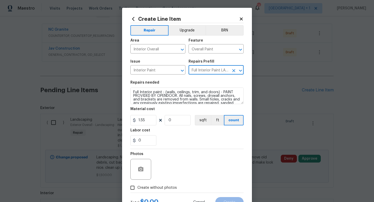
type input "1"
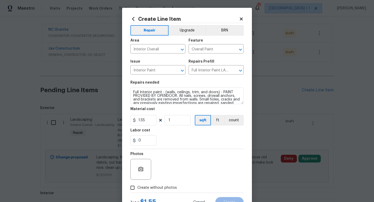
click at [176, 139] on div "0" at bounding box center [186, 140] width 113 height 10
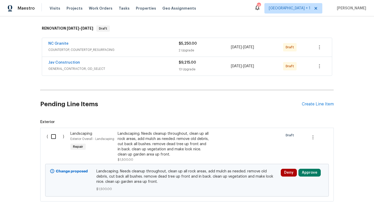
scroll to position [0, 0]
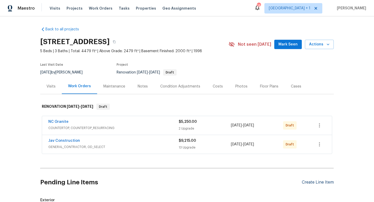
click at [318, 182] on div "Create Line Item" at bounding box center [318, 182] width 32 height 5
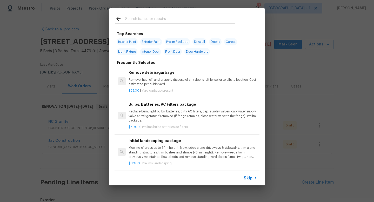
click at [248, 177] on span "Skip" at bounding box center [248, 178] width 9 height 5
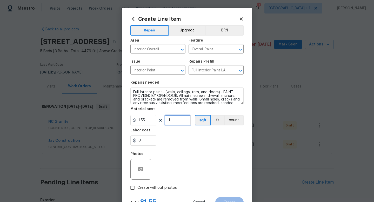
click at [173, 121] on input "1" at bounding box center [178, 120] width 26 height 10
type input "4479"
click at [172, 163] on div "Photos" at bounding box center [186, 166] width 113 height 34
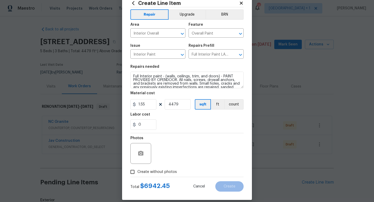
scroll to position [16, 0]
click at [159, 171] on span "Create without photos" at bounding box center [157, 171] width 40 height 5
click at [137, 171] on input "Create without photos" at bounding box center [133, 172] width 10 height 10
checkbox input "true"
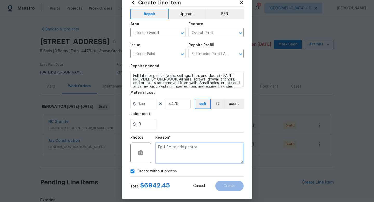
click at [178, 159] on textarea at bounding box center [199, 153] width 88 height 21
type textarea "na"
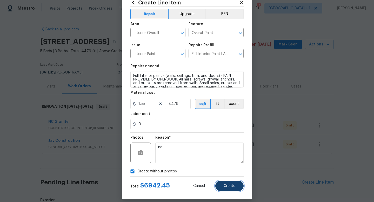
click at [227, 186] on span "Create" at bounding box center [230, 186] width 12 height 4
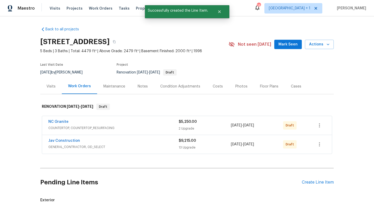
click at [189, 86] on div "Condition Adjustments" at bounding box center [180, 86] width 40 height 5
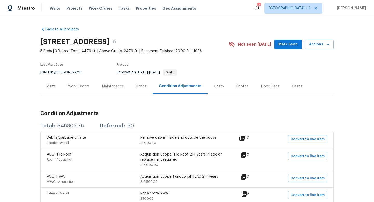
click at [141, 86] on div "Notes" at bounding box center [141, 86] width 10 height 5
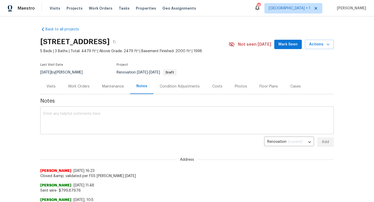
click at [111, 122] on textarea at bounding box center [186, 121] width 287 height 18
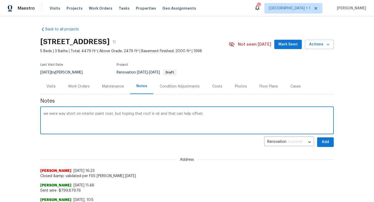
type textarea "we were way short on interior paint cost, but hoping that roof is ok and that c…"
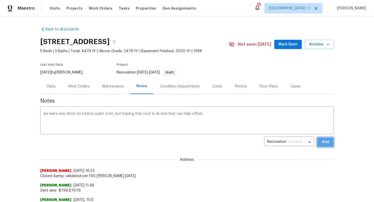
click at [326, 142] on span "Add" at bounding box center [326, 142] width 8 height 6
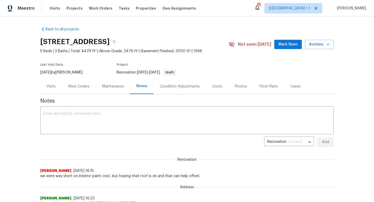
click at [81, 86] on div "Work Orders" at bounding box center [79, 86] width 22 height 5
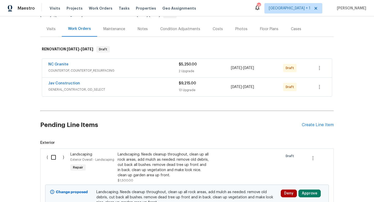
scroll to position [59, 0]
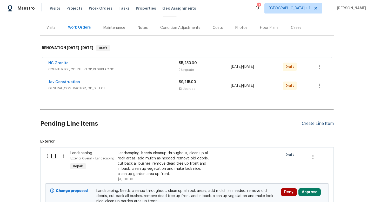
click at [313, 123] on div "Create Line Item" at bounding box center [318, 123] width 32 height 5
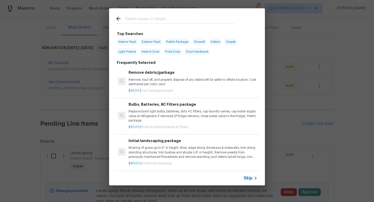
click at [252, 176] on span "Skip" at bounding box center [248, 178] width 9 height 5
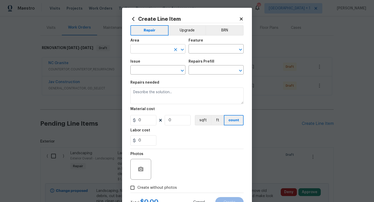
click at [158, 49] on input "text" at bounding box center [150, 49] width 41 height 8
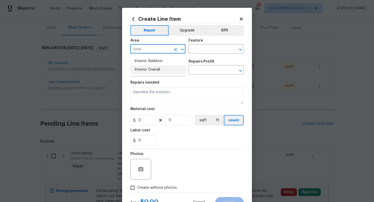
click at [141, 72] on li "Interior Overall" at bounding box center [157, 70] width 55 height 9
type input "Interior Overall"
click at [207, 49] on input "text" at bounding box center [209, 49] width 41 height 8
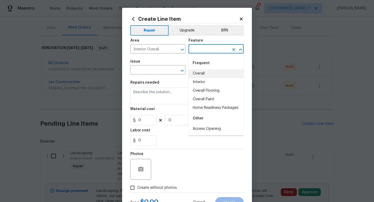
click at [202, 73] on li "Overall" at bounding box center [216, 73] width 55 height 9
type input "Overall"
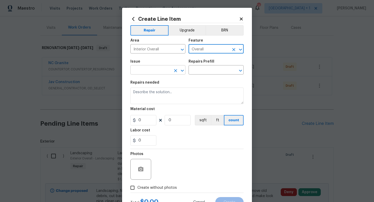
click at [157, 69] on input "text" at bounding box center [150, 71] width 41 height 8
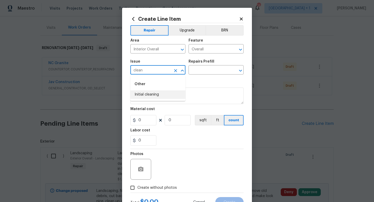
click at [147, 96] on li "Initial cleaning" at bounding box center [157, 94] width 55 height 9
type input "Initial cleaning"
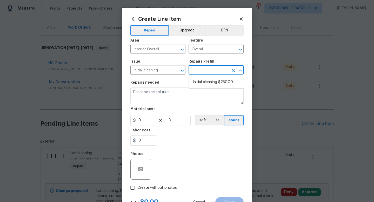
click at [202, 69] on input "text" at bounding box center [209, 71] width 41 height 8
click at [206, 82] on li "Initial cleaning $250.00" at bounding box center [216, 82] width 55 height 9
type input "Home Readiness Packages"
type input "Initial cleaning $250.00"
type textarea "1. Wipe down exterior doors and trim. 2. Clean out all exterior light fixtures …"
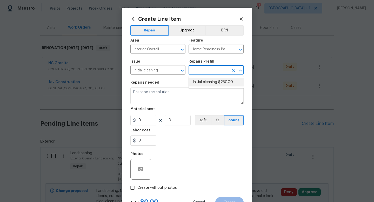
type input "250"
type input "1"
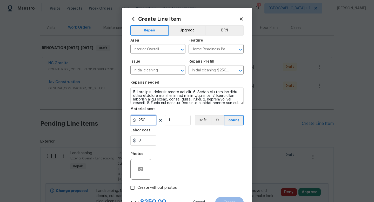
click at [152, 122] on input "250" at bounding box center [143, 120] width 26 height 10
type input "500"
click at [168, 162] on div "Photos" at bounding box center [186, 166] width 113 height 34
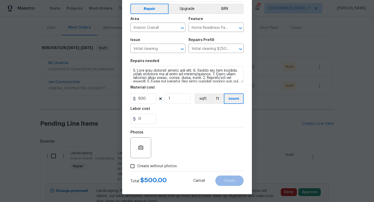
click at [161, 168] on span "Create without photos" at bounding box center [157, 166] width 40 height 5
click at [137, 168] on input "Create without photos" at bounding box center [133, 166] width 10 height 10
checkbox input "true"
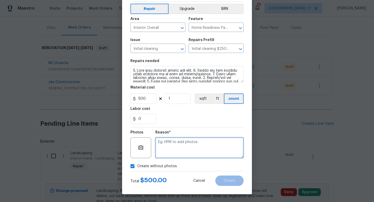
click at [187, 153] on textarea at bounding box center [199, 147] width 88 height 21
type textarea "na"
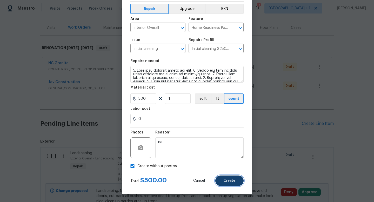
click at [236, 182] on button "Create" at bounding box center [229, 181] width 28 height 10
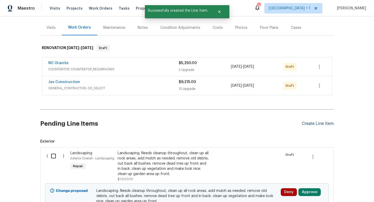
click at [313, 124] on div "Create Line Item" at bounding box center [318, 123] width 32 height 5
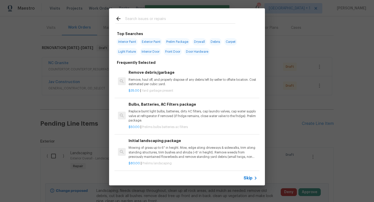
click at [252, 179] on span "Skip" at bounding box center [248, 178] width 9 height 5
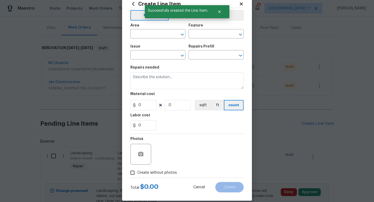
scroll to position [0, 0]
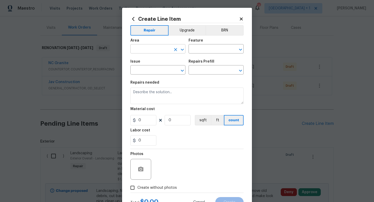
click at [161, 50] on input "text" at bounding box center [150, 49] width 41 height 8
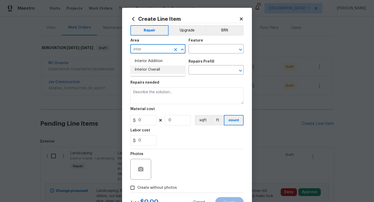
click at [151, 69] on li "Interior Overall" at bounding box center [157, 70] width 55 height 9
type input "Interior Overall"
click at [200, 49] on input "text" at bounding box center [209, 49] width 41 height 8
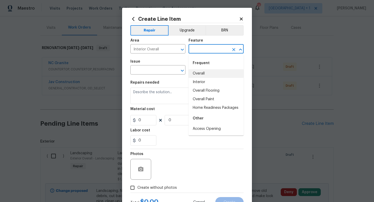
click at [198, 71] on li "Overall" at bounding box center [216, 73] width 55 height 9
type input "Overall"
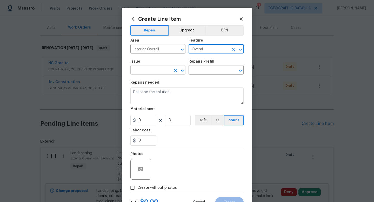
click at [161, 71] on input "text" at bounding box center [150, 71] width 41 height 8
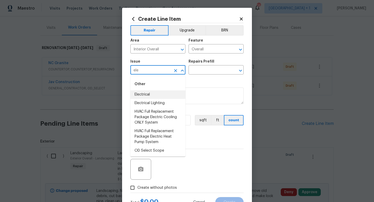
click at [149, 95] on li "Electrical" at bounding box center [157, 94] width 55 height 9
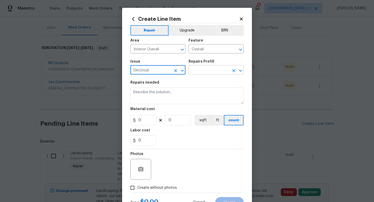
type input "Electrical"
click at [197, 69] on input "text" at bounding box center [209, 71] width 41 height 8
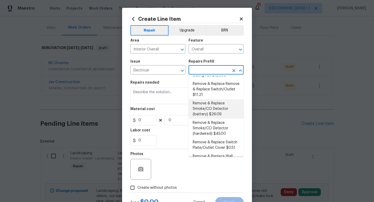
scroll to position [116, 0]
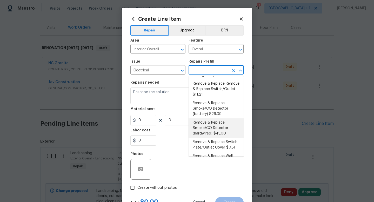
click at [205, 121] on li "Remove & Replace Smoke/CO Detector (hardwired) $45.00" at bounding box center [216, 128] width 55 height 19
type input "Remove & Replace Smoke/CO Detector (hardwired) $45.00"
type textarea "Remove the existing smoke/CO detector (hardwired) and replace with new. Ensure …"
type input "1"
type input "45"
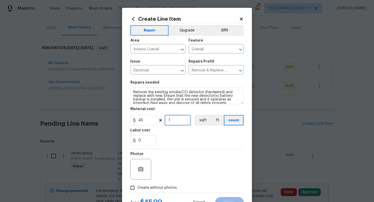
click at [174, 122] on input "1" at bounding box center [178, 120] width 26 height 10
type input "6"
click at [180, 161] on div "Photos" at bounding box center [186, 166] width 113 height 34
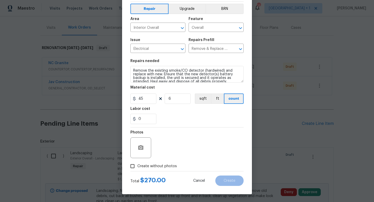
click at [148, 166] on span "Create without photos" at bounding box center [157, 166] width 40 height 5
click at [137, 166] on input "Create without photos" at bounding box center [133, 166] width 10 height 10
checkbox input "true"
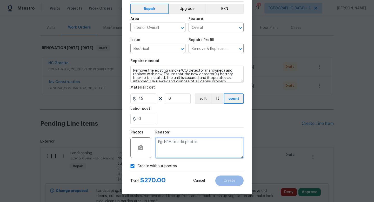
click at [184, 143] on textarea at bounding box center [199, 147] width 88 height 21
type textarea "na"
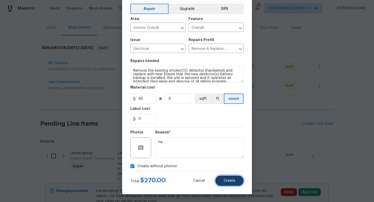
click at [225, 181] on span "Create" at bounding box center [230, 181] width 12 height 4
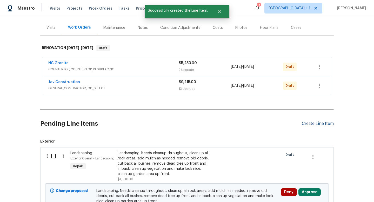
click at [316, 124] on div "Create Line Item" at bounding box center [318, 123] width 32 height 5
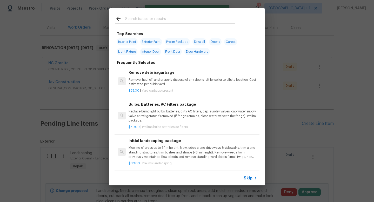
click at [251, 179] on span "Skip" at bounding box center [248, 178] width 9 height 5
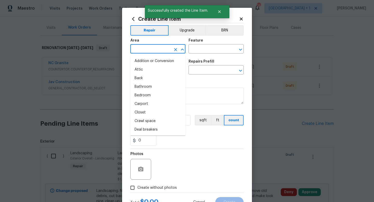
click at [164, 48] on input "text" at bounding box center [150, 49] width 41 height 8
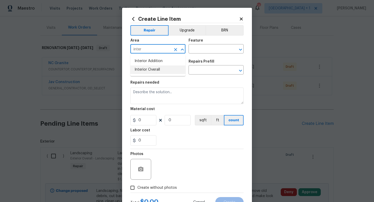
click at [158, 68] on li "Interior Overall" at bounding box center [157, 70] width 55 height 9
type input "Interior Overall"
click at [202, 51] on input "text" at bounding box center [209, 49] width 41 height 8
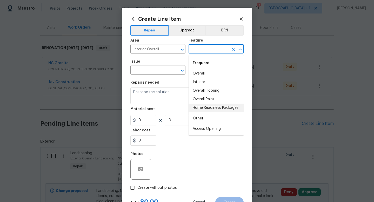
click at [204, 106] on li "Home Readiness Packages" at bounding box center [216, 108] width 55 height 9
type input "Home Readiness Packages"
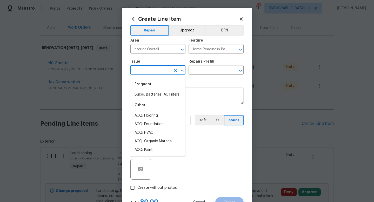
click at [152, 71] on input "text" at bounding box center [150, 71] width 41 height 8
click at [152, 95] on li "Bulbs, Batteries, AC Filters" at bounding box center [157, 94] width 55 height 9
type input "Bulbs, Batteries, AC Filters"
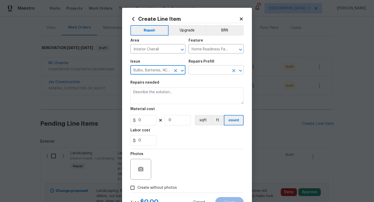
click at [205, 70] on input "text" at bounding box center [209, 71] width 41 height 8
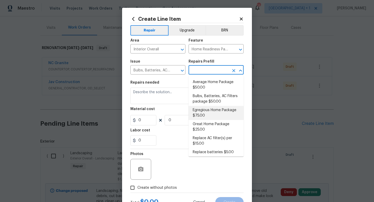
click at [205, 113] on li "Egregious Home Package $75.00" at bounding box center [216, 113] width 55 height 14
type input "Egregious Home Package $75.00"
type textarea "1. Replace all missing and/or damaged door stops and strike plates. 2. Remove a…"
type input "75"
type input "1"
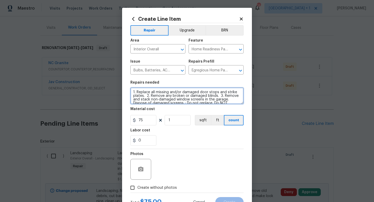
click at [206, 95] on textarea "1. Replace all missing and/or damaged door stops and strike plates. 2. Remove a…" at bounding box center [186, 96] width 113 height 17
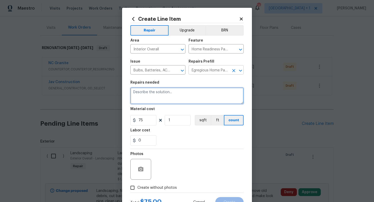
click at [234, 71] on icon "Clear" at bounding box center [233, 70] width 3 height 3
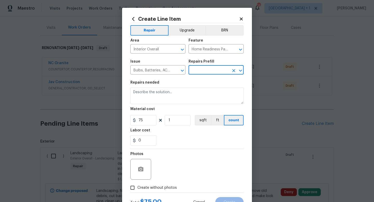
scroll to position [0, 0]
click at [218, 71] on input "text" at bounding box center [209, 71] width 41 height 8
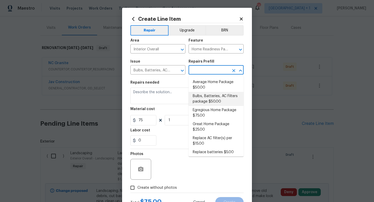
click at [209, 98] on li "Bulbs, Batteries, AC Filters package $50.00" at bounding box center [216, 99] width 55 height 14
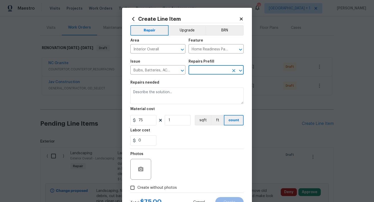
type input "Bulbs, Batteries, AC Filters package $50.00"
type textarea "Replace burnt light bulbs, batteries, dirty AC filters, cap laundry valves, cap…"
type input "50"
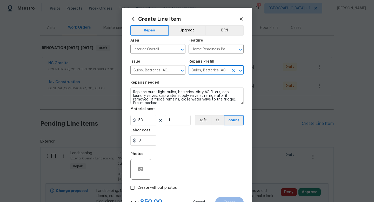
click at [179, 143] on div "0" at bounding box center [186, 140] width 113 height 10
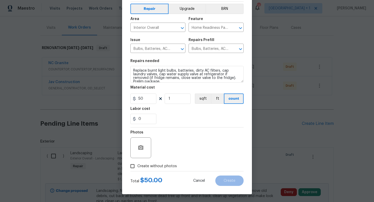
click at [160, 167] on span "Create without photos" at bounding box center [157, 166] width 40 height 5
click at [137, 167] on input "Create without photos" at bounding box center [133, 166] width 10 height 10
checkbox input "true"
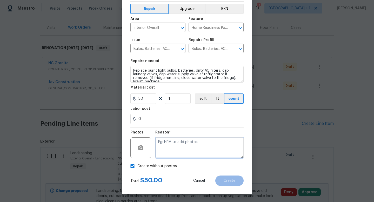
click at [181, 149] on textarea at bounding box center [199, 147] width 88 height 21
type textarea "na"
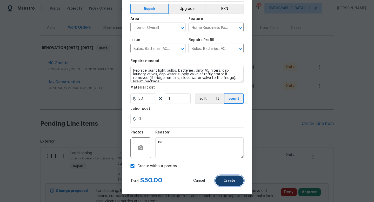
click at [228, 183] on button "Create" at bounding box center [229, 181] width 28 height 10
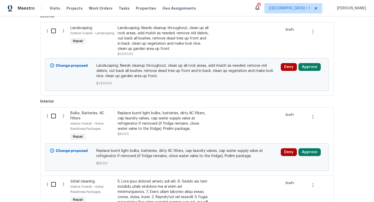
scroll to position [0, 0]
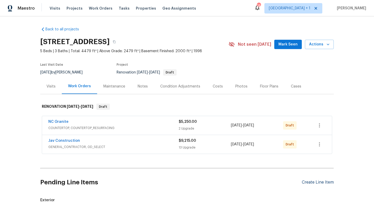
click at [309, 183] on div "Create Line Item" at bounding box center [318, 182] width 32 height 5
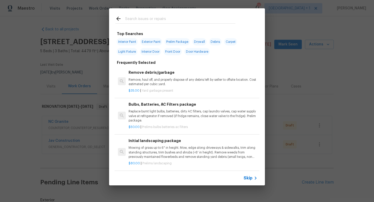
click at [249, 178] on span "Skip" at bounding box center [248, 178] width 9 height 5
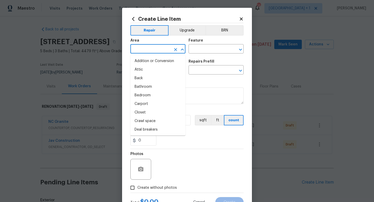
click at [154, 49] on input "text" at bounding box center [150, 49] width 41 height 8
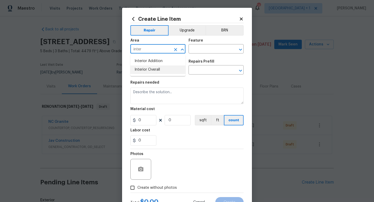
click at [151, 71] on li "Interior Overall" at bounding box center [157, 70] width 55 height 9
type input "Interior Overall"
click at [199, 48] on input "text" at bounding box center [209, 49] width 41 height 8
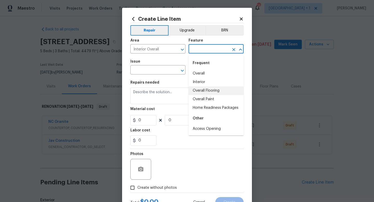
click at [204, 91] on li "Overall Flooring" at bounding box center [216, 91] width 55 height 9
type input "Overall Flooring"
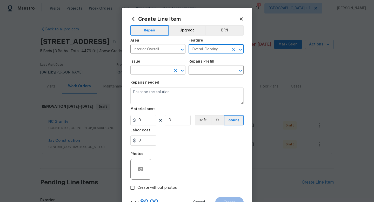
click at [161, 72] on input "text" at bounding box center [150, 71] width 41 height 8
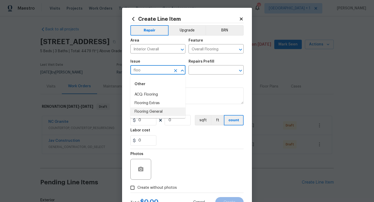
click at [156, 111] on li "Flooring General" at bounding box center [157, 112] width 55 height 9
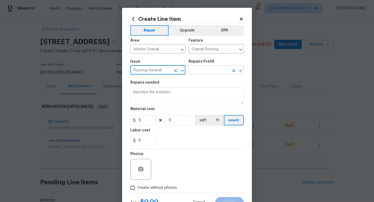
type input "Flooring General"
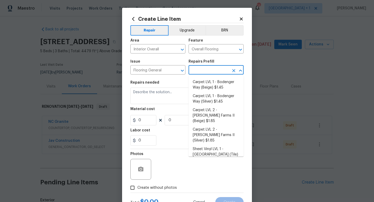
click at [208, 71] on input "text" at bounding box center [209, 71] width 41 height 8
click at [207, 99] on li "Carpet LVL 1 - Bodenger Way (Silver) $1.45" at bounding box center [216, 99] width 55 height 14
type input "Carpet LVL 1 - Bodenger Way (Silver) $1.45"
type textarea "Install new carpet. (Bodenger Way [GEOGRAPHIC_DATA], Silver) at all previously …"
type input "1.45"
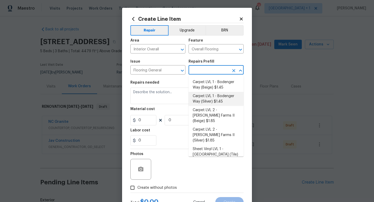
type input "1"
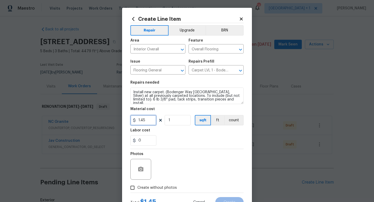
click at [150, 123] on input "1.45" at bounding box center [143, 120] width 26 height 10
type input "1.89"
click at [181, 119] on input "1" at bounding box center [178, 120] width 26 height 10
type input "3500"
click at [201, 165] on div "Photos" at bounding box center [186, 166] width 113 height 34
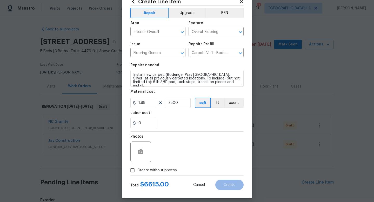
scroll to position [22, 0]
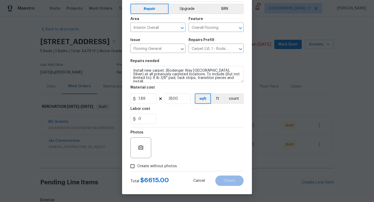
click at [168, 167] on span "Create without photos" at bounding box center [157, 166] width 40 height 5
click at [137, 167] on input "Create without photos" at bounding box center [133, 166] width 10 height 10
checkbox input "true"
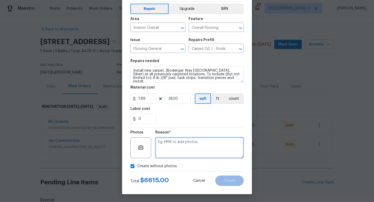
click at [188, 153] on textarea at bounding box center [199, 147] width 88 height 21
type textarea "na"
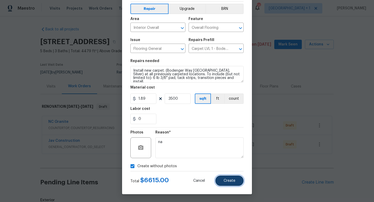
click at [232, 180] on span "Create" at bounding box center [230, 181] width 12 height 4
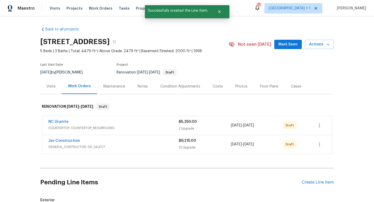
click at [182, 86] on div "Condition Adjustments" at bounding box center [180, 86] width 40 height 5
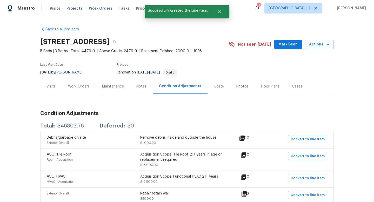
scroll to position [259, 0]
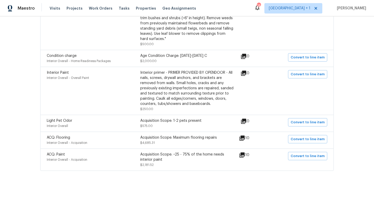
click at [165, 139] on div "Acquisition Scope: Maximum flooring repairs" at bounding box center [187, 137] width 94 height 5
click at [144, 136] on div "Acquisition Scope: Maximum flooring repairs" at bounding box center [187, 137] width 94 height 5
click at [120, 139] on div "ACQ: Flooring" at bounding box center [94, 137] width 94 height 5
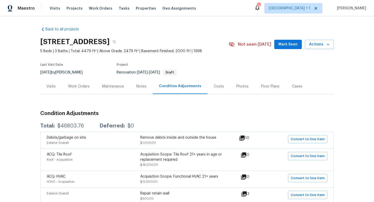
click at [142, 87] on div "Notes" at bounding box center [141, 86] width 10 height 5
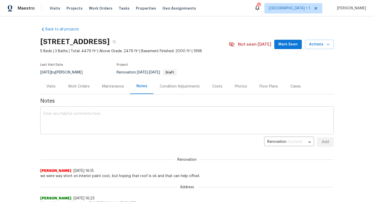
click at [120, 115] on textarea at bounding box center [186, 121] width 287 height 18
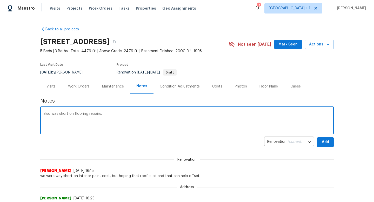
type textarea "also way short on flooring repairs."
click at [324, 142] on span "Add" at bounding box center [326, 142] width 8 height 6
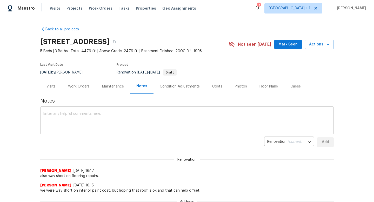
click at [234, 115] on textarea at bounding box center [186, 121] width 287 height 18
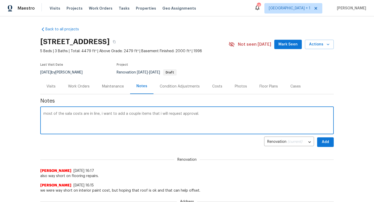
type textarea "most of the sala costs are in line, i want to add a couple items that i will re…"
click at [326, 142] on span "Add" at bounding box center [326, 142] width 8 height 6
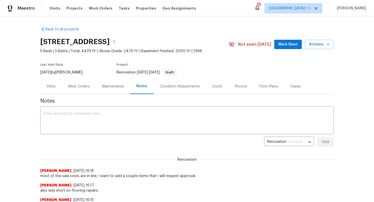
click at [77, 85] on div "Work Orders" at bounding box center [79, 86] width 22 height 5
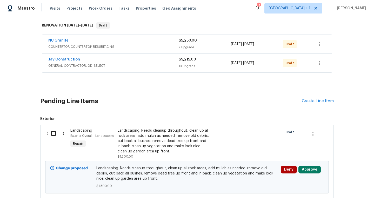
scroll to position [86, 0]
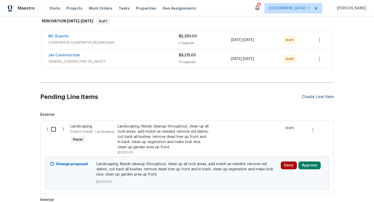
click at [325, 96] on div "Create Line Item" at bounding box center [318, 97] width 32 height 5
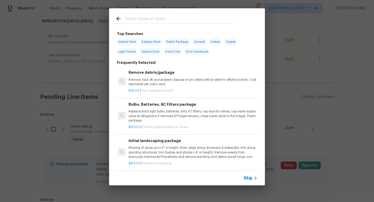
click at [249, 180] on span "Skip" at bounding box center [248, 178] width 9 height 5
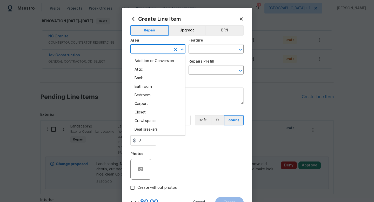
click at [154, 49] on input "text" at bounding box center [150, 49] width 41 height 8
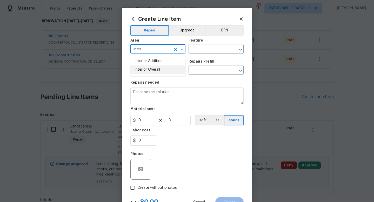
click at [149, 70] on li "Interior Overall" at bounding box center [157, 70] width 55 height 9
type input "Interior Overall"
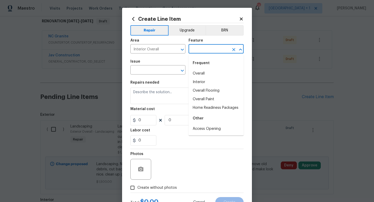
click at [204, 47] on input "text" at bounding box center [209, 49] width 41 height 8
click at [200, 99] on li "Overall Paint" at bounding box center [216, 99] width 55 height 9
type input "Overall Paint"
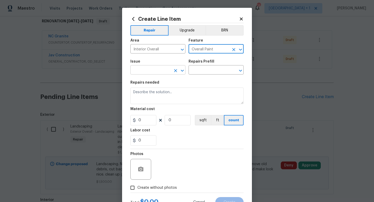
click at [164, 71] on input "text" at bounding box center [150, 71] width 41 height 8
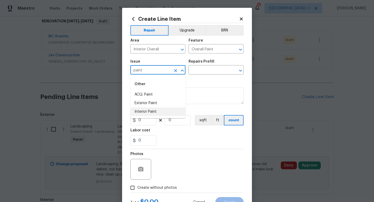
click at [150, 112] on li "Interior Paint" at bounding box center [157, 112] width 55 height 9
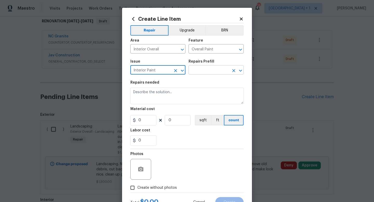
type input "Interior Paint"
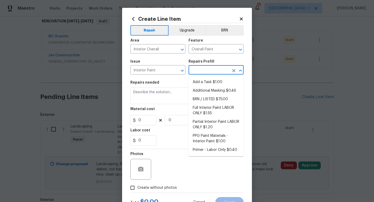
click at [209, 73] on input "text" at bounding box center [209, 71] width 41 height 8
click at [208, 81] on li "Add a Task $1.00" at bounding box center [216, 82] width 55 height 9
type input "Add a Task $1.00"
type textarea "HPM to detail"
type input "1"
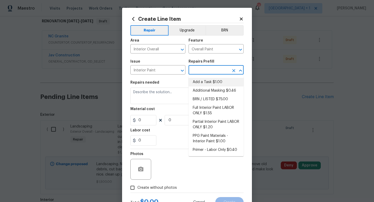
type input "1"
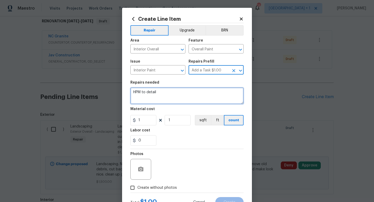
click at [146, 96] on textarea "HPM to detail" at bounding box center [186, 96] width 113 height 17
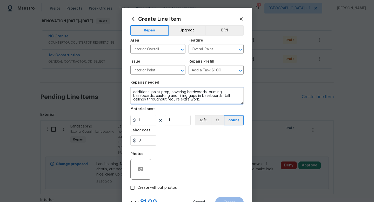
type textarea "additional paint prep, covering hardwoods, priming baseboards, caulking and fil…"
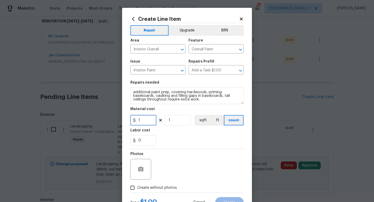
click at [147, 122] on input "1" at bounding box center [143, 120] width 26 height 10
type input "600"
click at [171, 160] on div "Photos" at bounding box center [186, 166] width 113 height 34
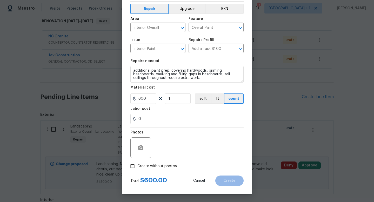
click at [164, 167] on span "Create without photos" at bounding box center [157, 166] width 40 height 5
click at [137, 167] on input "Create without photos" at bounding box center [133, 166] width 10 height 10
checkbox input "true"
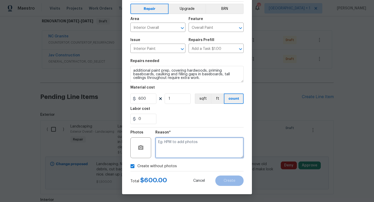
click at [182, 153] on textarea at bounding box center [199, 147] width 88 height 21
type textarea "to add"
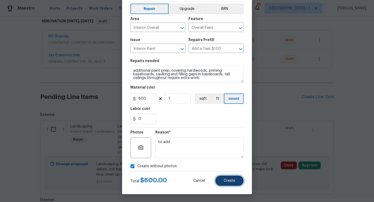
click at [226, 184] on button "Create" at bounding box center [229, 181] width 28 height 10
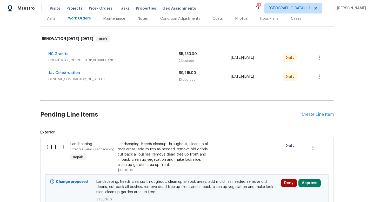
scroll to position [68, 0]
click at [308, 114] on div "Create Line Item" at bounding box center [318, 114] width 32 height 5
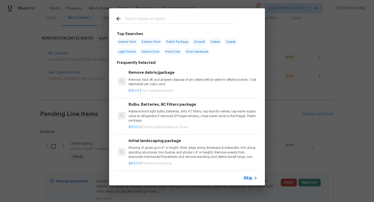
click at [248, 177] on span "Skip" at bounding box center [248, 178] width 9 height 5
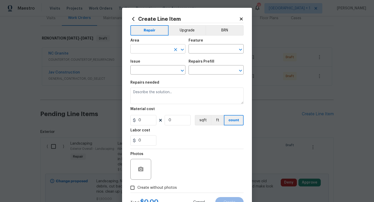
click at [165, 50] on input "text" at bounding box center [150, 49] width 41 height 8
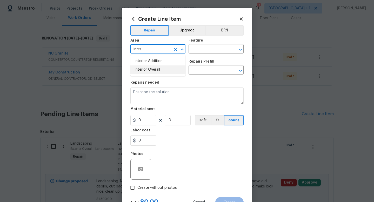
click at [157, 68] on li "Interior Overall" at bounding box center [157, 70] width 55 height 9
type input "Interior Overall"
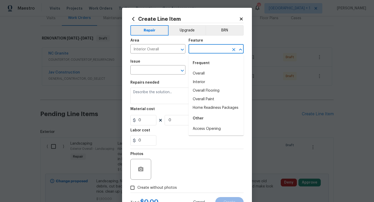
click at [198, 49] on input "text" at bounding box center [209, 49] width 41 height 8
click at [198, 73] on li "Overall" at bounding box center [216, 73] width 55 height 9
type input "Overall"
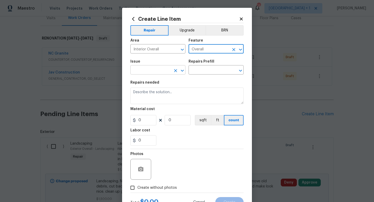
click at [163, 72] on input "text" at bounding box center [150, 71] width 41 height 8
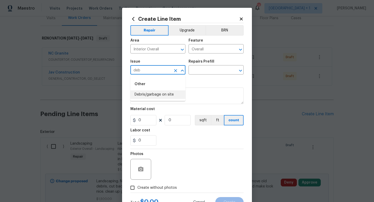
click at [155, 99] on li "Debris/garbage on site" at bounding box center [157, 94] width 55 height 9
type input "Debris/garbage on site"
click at [207, 71] on input "text" at bounding box center [209, 71] width 41 height 8
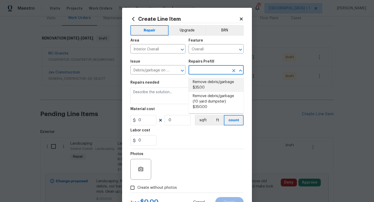
click at [206, 81] on li "Remove debris/garbage $35.00" at bounding box center [216, 85] width 55 height 14
type input "Remove debris/garbage $35.00"
type textarea "Remove, haul off, and properly dispose of any debris left by seller to offsite …"
type input "1"
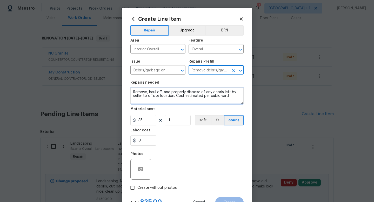
click at [174, 91] on textarea "Remove, haul off, and properly dispose of any debris left by seller to offsite …" at bounding box center [186, 96] width 113 height 17
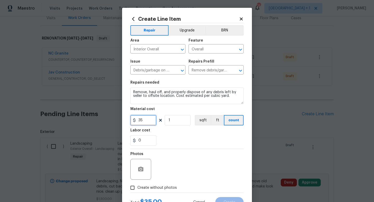
click at [149, 121] on input "35" at bounding box center [143, 120] width 26 height 10
type input "500"
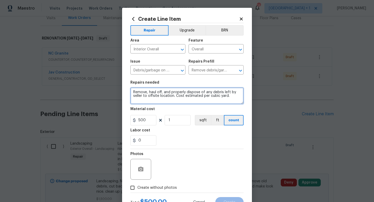
click at [175, 97] on textarea "Remove, haul off, and properly dispose of any debris left by seller to offsite …" at bounding box center [186, 96] width 113 height 17
type textarea "Remove, haul off, and properly dispose of any debris left by seller to offsite …"
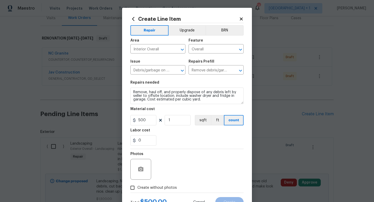
click at [191, 137] on div "0" at bounding box center [186, 140] width 113 height 10
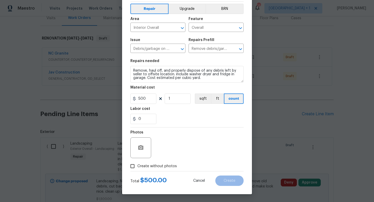
click at [161, 168] on span "Create without photos" at bounding box center [157, 166] width 40 height 5
click at [137, 168] on input "Create without photos" at bounding box center [133, 166] width 10 height 10
checkbox input "true"
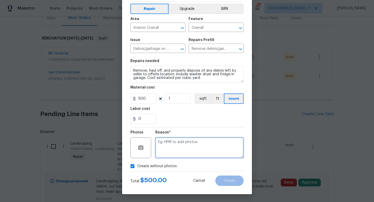
click at [189, 146] on textarea at bounding box center [199, 147] width 88 height 21
type textarea "to add"
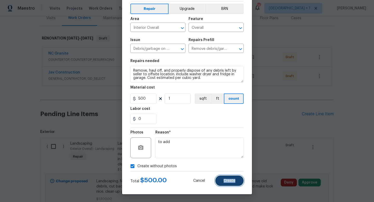
click at [229, 182] on span "Create" at bounding box center [230, 181] width 12 height 4
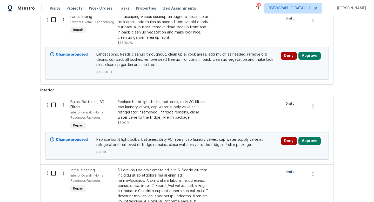
scroll to position [202, 0]
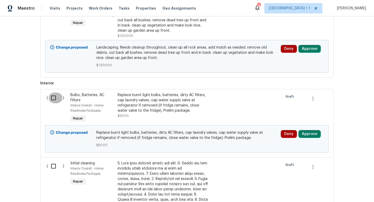
click at [54, 98] on input "checkbox" at bounding box center [55, 98] width 15 height 11
checkbox input "true"
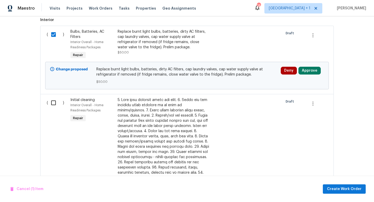
scroll to position [266, 0]
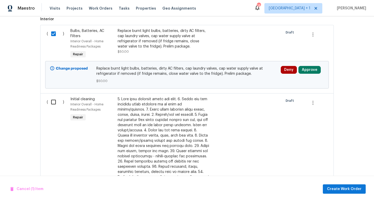
click at [52, 104] on input "checkbox" at bounding box center [55, 102] width 15 height 11
checkbox input "true"
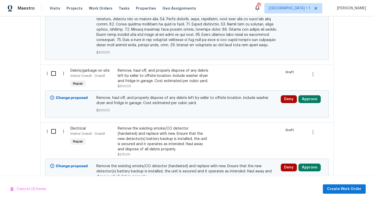
scroll to position [535, 0]
click at [54, 68] on input "checkbox" at bounding box center [55, 73] width 15 height 11
checkbox input "true"
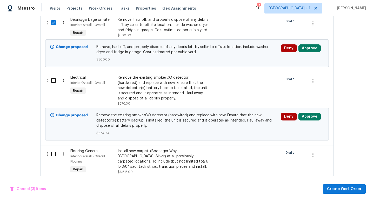
scroll to position [586, 0]
click at [54, 75] on input "checkbox" at bounding box center [55, 80] width 15 height 11
checkbox input "true"
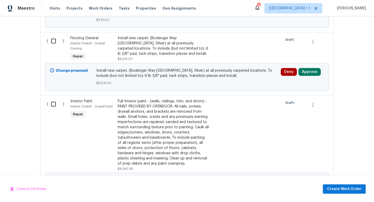
scroll to position [705, 0]
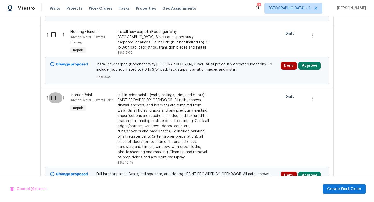
click at [53, 94] on input "checkbox" at bounding box center [55, 98] width 15 height 11
checkbox input "true"
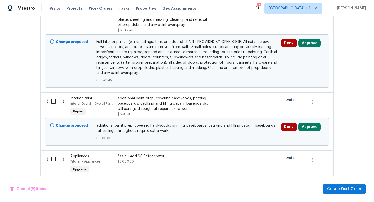
scroll to position [842, 0]
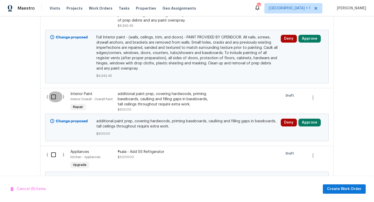
click at [53, 94] on input "checkbox" at bounding box center [55, 96] width 15 height 11
checkbox input "true"
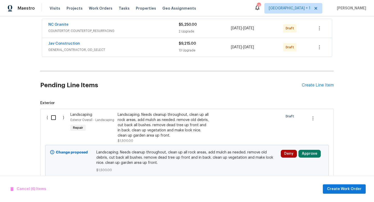
scroll to position [96, 0]
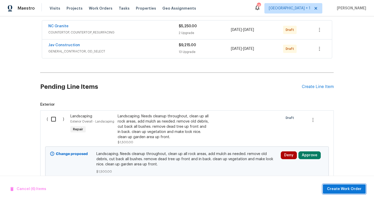
click at [341, 188] on span "Create Work Order" at bounding box center [344, 189] width 35 height 6
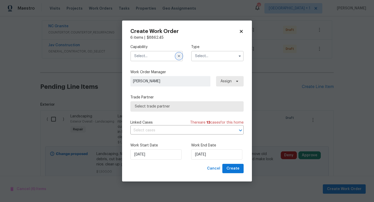
click at [178, 57] on icon "button" at bounding box center [179, 56] width 4 height 4
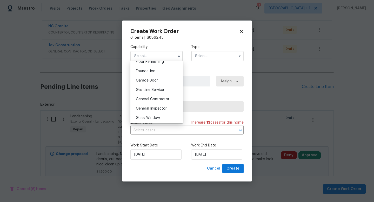
scroll to position [218, 0]
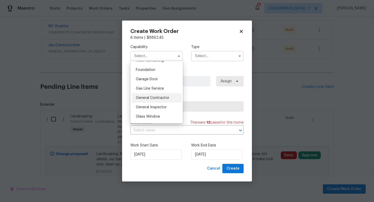
click at [156, 96] on span "General Contractor" at bounding box center [153, 98] width 34 height 4
type input "General Contractor"
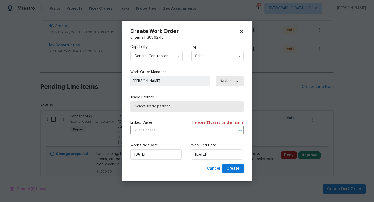
click at [201, 57] on input "text" at bounding box center [217, 56] width 53 height 10
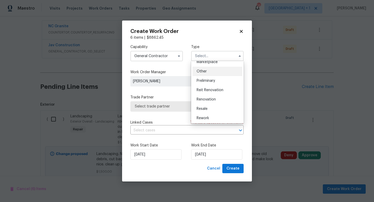
scroll to position [100, 0]
click at [210, 99] on span "Renovation" at bounding box center [206, 98] width 19 height 4
type input "Renovation"
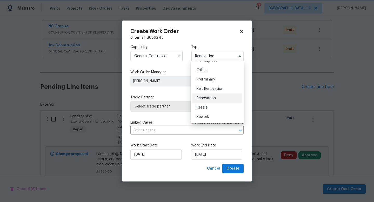
scroll to position [0, 0]
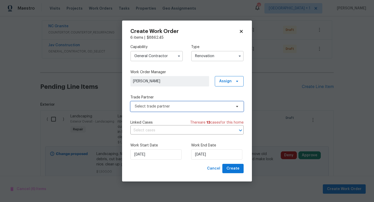
click at [206, 109] on span "Select trade partner" at bounding box center [186, 106] width 113 height 10
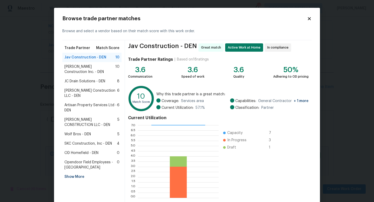
scroll to position [27, 0]
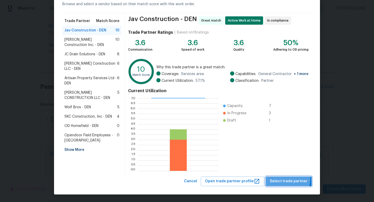
click at [290, 179] on span "Select trade partner" at bounding box center [289, 181] width 38 height 6
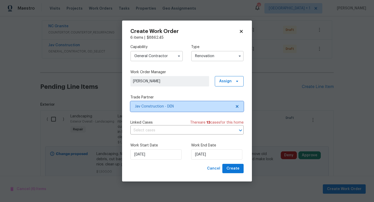
scroll to position [0, 0]
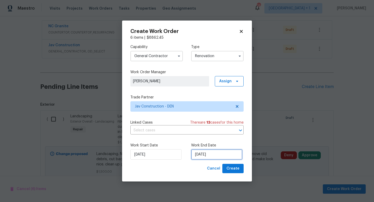
click at [227, 155] on input "[DATE]" at bounding box center [216, 154] width 51 height 10
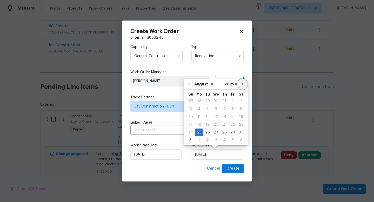
click at [241, 84] on icon "Go to next month" at bounding box center [243, 84] width 4 height 4
type input "[DATE]"
select select "8"
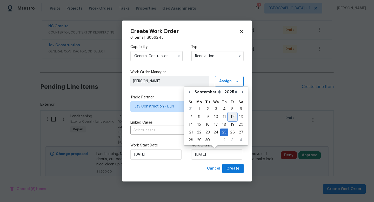
click at [231, 115] on div "12" at bounding box center [232, 116] width 8 height 7
type input "[DATE]"
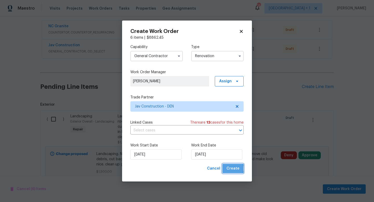
click at [231, 169] on span "Create" at bounding box center [233, 169] width 13 height 6
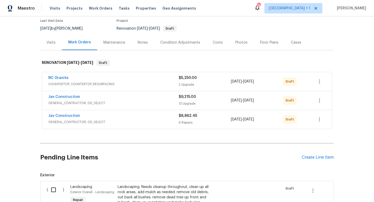
scroll to position [42, 0]
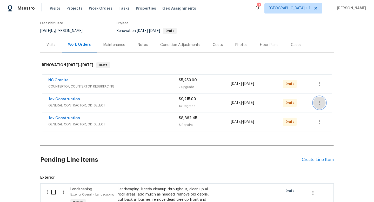
click at [319, 103] on icon "button" at bounding box center [320, 103] width 6 height 6
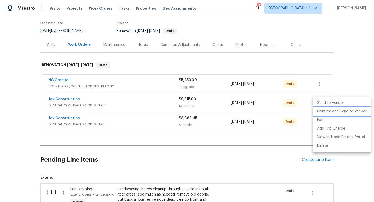
click at [326, 112] on li "Confirm and Send to Vendor" at bounding box center [342, 111] width 58 height 9
click at [348, 116] on li "Edit" at bounding box center [342, 120] width 58 height 9
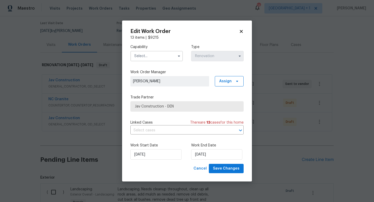
click at [242, 32] on icon at bounding box center [241, 31] width 3 height 3
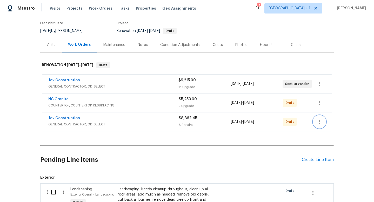
click at [320, 123] on icon "button" at bounding box center [319, 122] width 1 height 4
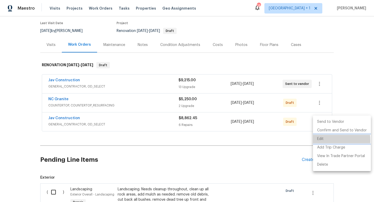
click at [322, 141] on li "Edit" at bounding box center [342, 139] width 58 height 9
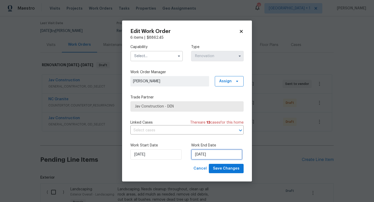
select select "8"
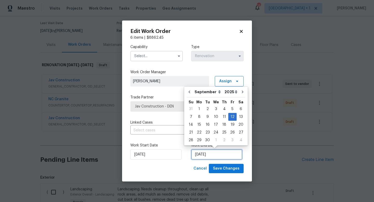
click at [226, 155] on input "[DATE]" at bounding box center [216, 154] width 51 height 10
click at [231, 125] on div "19" at bounding box center [232, 124] width 8 height 7
type input "[DATE]"
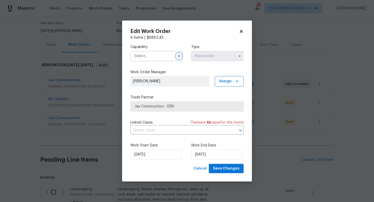
click at [178, 56] on icon "button" at bounding box center [179, 56] width 4 height 4
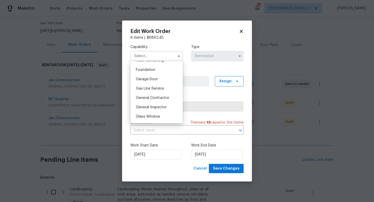
scroll to position [222, 0]
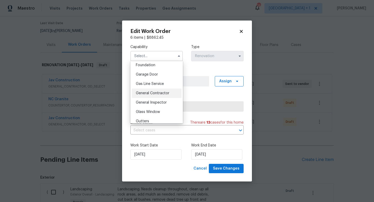
click at [156, 93] on span "General Contractor" at bounding box center [153, 93] width 34 height 4
type input "General Contractor"
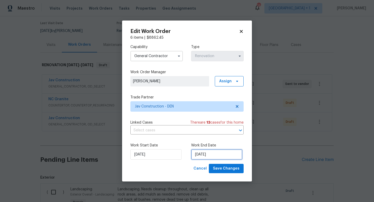
click at [226, 155] on input "[DATE]" at bounding box center [216, 154] width 51 height 10
select select "8"
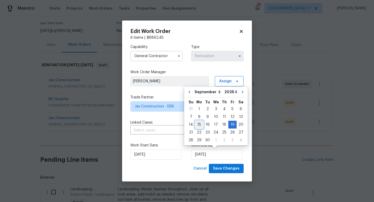
click at [199, 125] on div "15" at bounding box center [199, 124] width 8 height 7
type input "[DATE]"
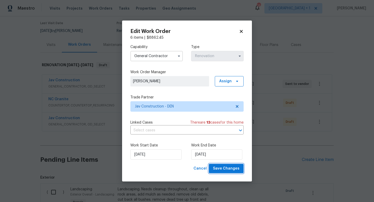
click at [237, 168] on span "Save Changes" at bounding box center [226, 169] width 27 height 6
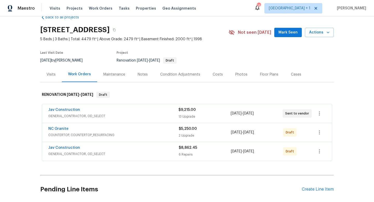
scroll to position [0, 0]
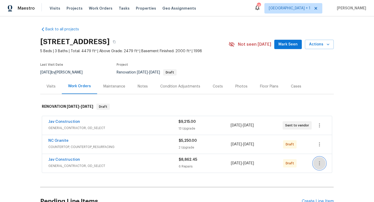
click at [320, 164] on icon "button" at bounding box center [320, 163] width 6 height 6
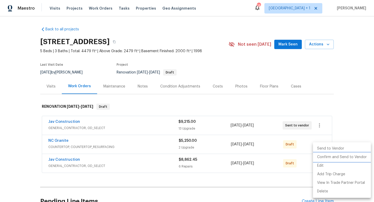
click at [333, 158] on li "Confirm and Send to Vendor" at bounding box center [342, 157] width 58 height 9
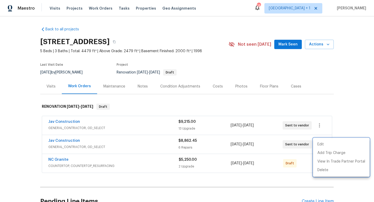
click at [352, 116] on div at bounding box center [187, 101] width 374 height 202
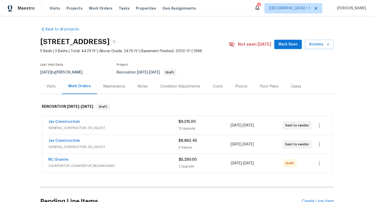
click at [352, 116] on div "Back to all projects [STREET_ADDRESS] 5 Beds | 3 Baths | Total: 4479 ft² | Abov…" at bounding box center [187, 109] width 374 height 186
click at [320, 164] on icon "button" at bounding box center [320, 163] width 6 height 6
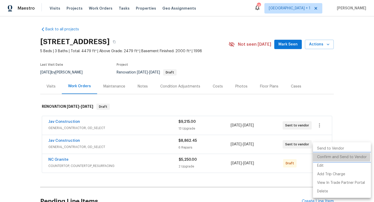
click at [330, 157] on li "Confirm and Send to Vendor" at bounding box center [342, 157] width 58 height 9
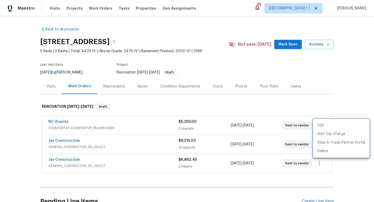
click at [346, 180] on div at bounding box center [187, 101] width 374 height 202
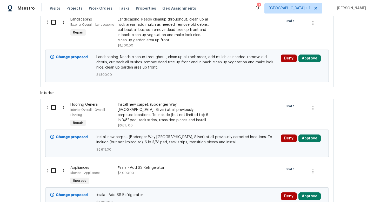
scroll to position [204, 0]
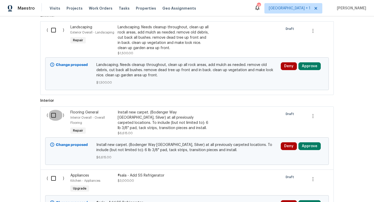
click at [54, 117] on input "checkbox" at bounding box center [55, 115] width 15 height 11
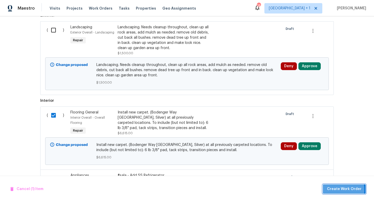
click at [339, 190] on span "Create Work Order" at bounding box center [344, 189] width 35 height 6
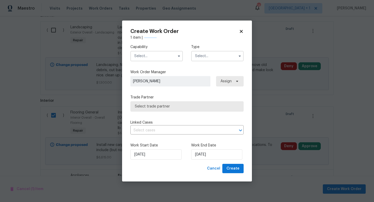
checkbox input "false"
click at [180, 56] on icon "button" at bounding box center [179, 56] width 4 height 4
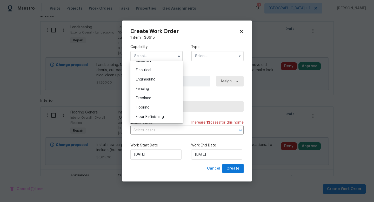
scroll to position [162, 0]
click at [148, 107] on span "Flooring" at bounding box center [143, 107] width 14 height 4
type input "Flooring"
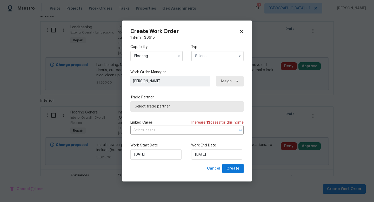
click at [213, 60] on input "text" at bounding box center [217, 56] width 53 height 10
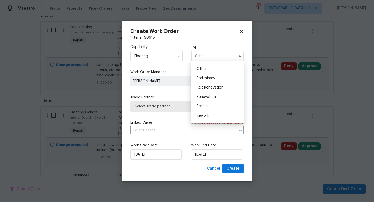
scroll to position [102, 0]
click at [211, 96] on span "Renovation" at bounding box center [206, 97] width 19 height 4
type input "Renovation"
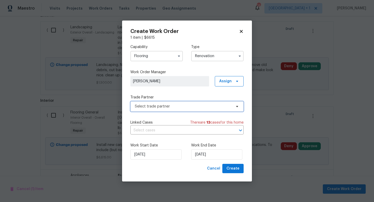
click at [213, 108] on span "Select trade partner" at bounding box center [183, 106] width 97 height 5
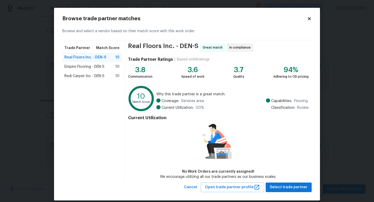
click at [94, 77] on span "Redi Carpet Inc - DEN-S" at bounding box center [84, 76] width 40 height 5
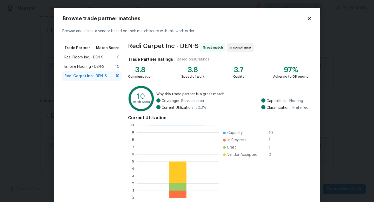
scroll to position [27, 0]
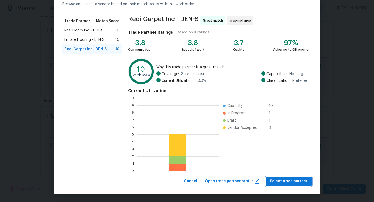
click at [287, 182] on span "Select trade partner" at bounding box center [289, 181] width 38 height 6
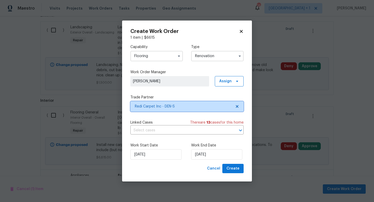
scroll to position [0, 0]
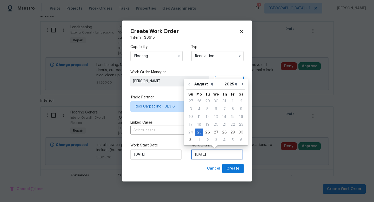
click at [225, 155] on input "[DATE]" at bounding box center [216, 154] width 51 height 10
click at [241, 85] on icon "Go to next month" at bounding box center [243, 84] width 4 height 4
type input "[DATE]"
select select "8"
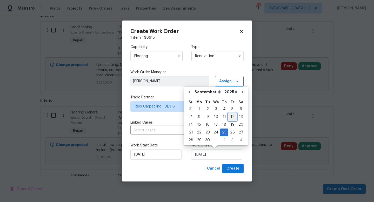
click at [232, 117] on div "12" at bounding box center [232, 116] width 8 height 7
type input "[DATE]"
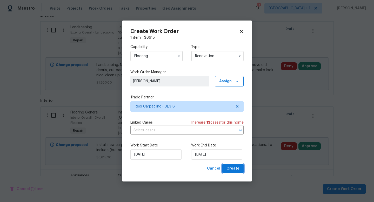
click at [231, 170] on span "Create" at bounding box center [233, 169] width 13 height 6
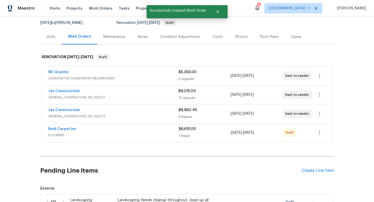
scroll to position [49, 0]
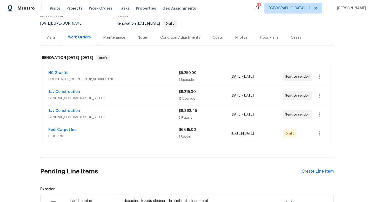
click at [217, 37] on div "Costs" at bounding box center [218, 37] width 10 height 5
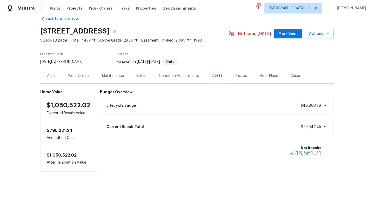
scroll to position [12, 0]
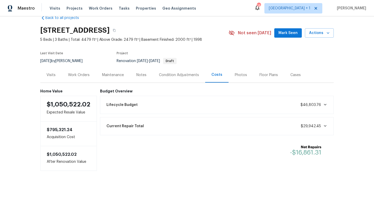
click at [83, 74] on div "Work Orders" at bounding box center [79, 75] width 22 height 5
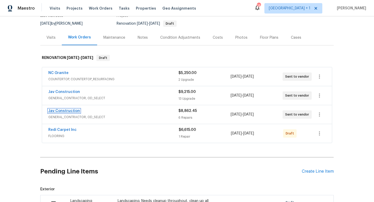
click at [69, 110] on link "Jav Construction" at bounding box center [64, 111] width 32 height 4
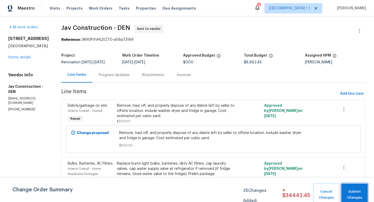
click at [353, 194] on span "Submit Changes" at bounding box center [354, 195] width 21 height 12
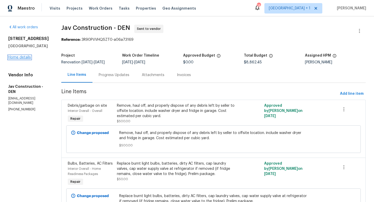
click at [24, 59] on link "Home details" at bounding box center [19, 58] width 23 height 4
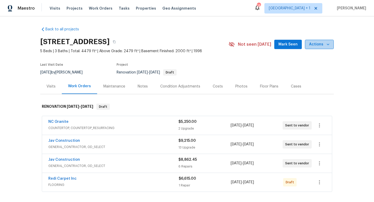
click at [330, 45] on icon "button" at bounding box center [328, 44] width 5 height 5
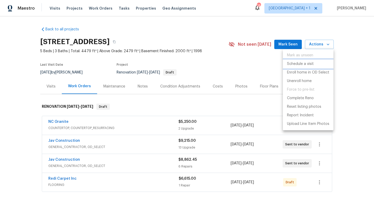
click at [304, 64] on p "Schedule a visit" at bounding box center [300, 63] width 27 height 5
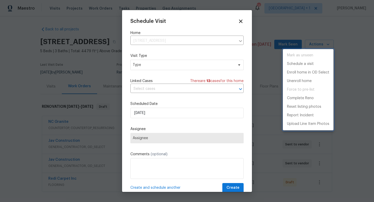
click at [187, 65] on div at bounding box center [187, 101] width 374 height 202
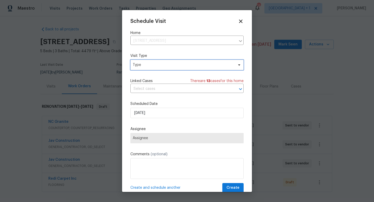
click at [184, 67] on span "Type" at bounding box center [183, 64] width 101 height 5
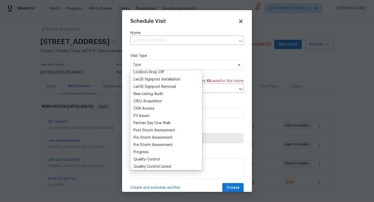
scroll to position [286, 0]
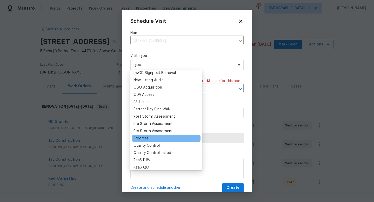
click at [145, 138] on div "Progress" at bounding box center [141, 138] width 15 height 5
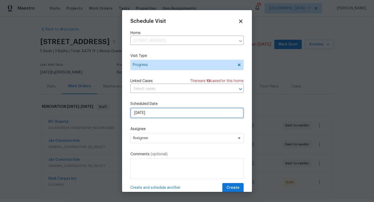
click at [180, 114] on input "[DATE]" at bounding box center [186, 113] width 113 height 10
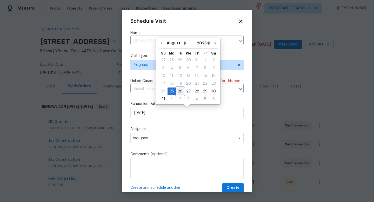
click at [179, 91] on div "26" at bounding box center [180, 91] width 8 height 7
type input "[DATE]"
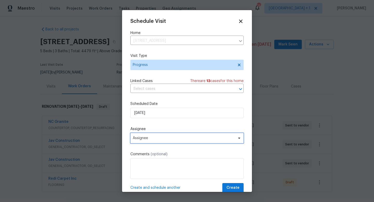
click at [171, 143] on span "Assignee" at bounding box center [186, 138] width 113 height 10
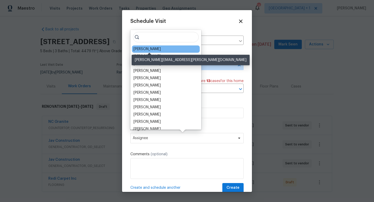
click at [156, 50] on div "[PERSON_NAME]" at bounding box center [147, 49] width 27 height 5
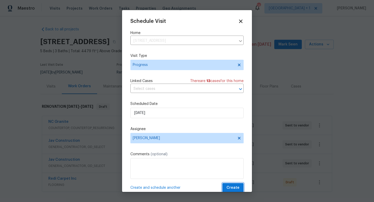
click at [232, 188] on span "Create" at bounding box center [233, 188] width 13 height 6
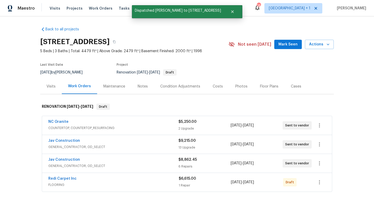
click at [143, 86] on div "Notes" at bounding box center [143, 86] width 10 height 5
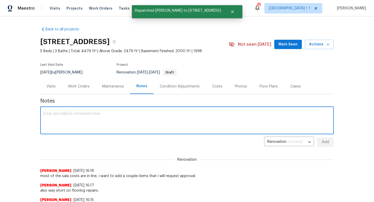
click at [130, 124] on textarea at bounding box center [186, 121] width 287 height 18
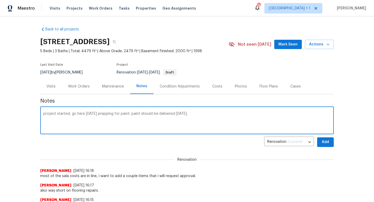
type textarea "project started, gc here [DATE] prepping for paint. paint should be delivered […"
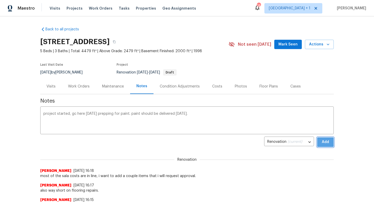
click at [323, 142] on span "Add" at bounding box center [326, 142] width 8 height 6
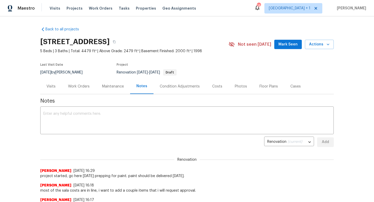
click at [81, 86] on div "Work Orders" at bounding box center [79, 86] width 22 height 5
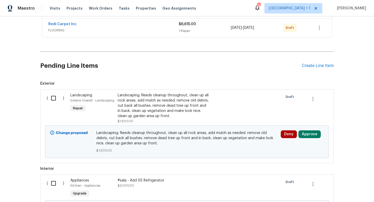
scroll to position [158, 0]
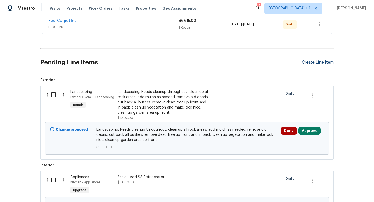
click at [319, 62] on div "Create Line Item" at bounding box center [318, 62] width 32 height 5
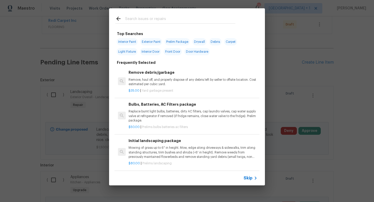
click at [250, 178] on span "Skip" at bounding box center [248, 178] width 9 height 5
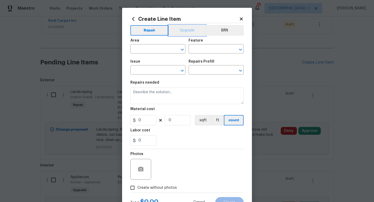
click at [183, 31] on button "Upgrade" at bounding box center [187, 30] width 37 height 10
click at [166, 47] on input "text" at bounding box center [150, 49] width 41 height 8
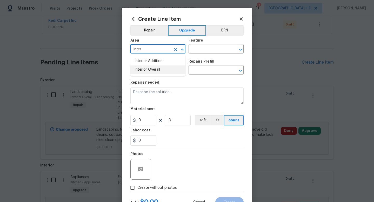
click at [156, 68] on li "Interior Overall" at bounding box center [157, 70] width 55 height 9
type input "Interior Overall"
click at [199, 50] on input "text" at bounding box center [209, 49] width 41 height 8
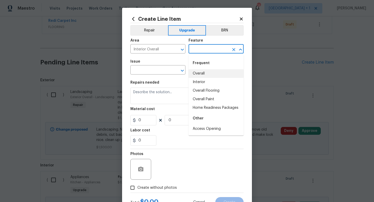
click at [199, 73] on li "Overall" at bounding box center [216, 73] width 55 height 9
type input "Overall"
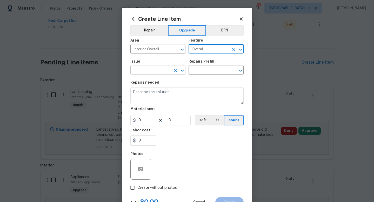
click at [163, 71] on input "text" at bounding box center [150, 71] width 41 height 8
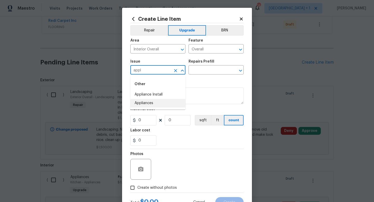
click at [150, 104] on li "Appliances" at bounding box center [157, 103] width 55 height 9
type input "Appliances"
click at [209, 70] on input "text" at bounding box center [209, 71] width 41 height 8
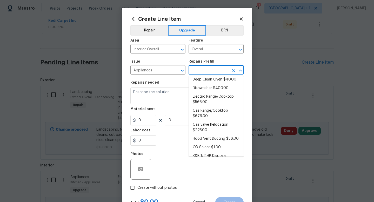
scroll to position [26, 0]
click at [210, 97] on li "Electric Range/Cooktop $566.00" at bounding box center [216, 98] width 55 height 14
type input "Appliances"
type input "Electric Range/Cooktop $566.00"
type textarea "Remove the existing electric range/cooktop and prep the area for a new unit. In…"
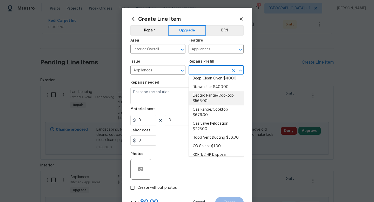
type input "566"
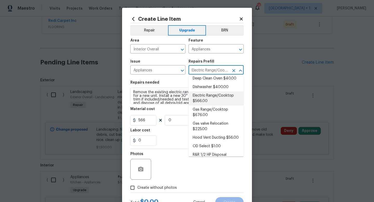
type input "1"
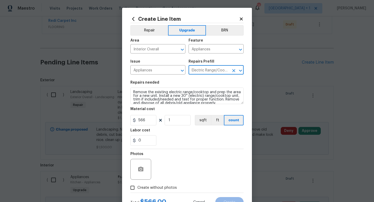
click at [177, 142] on div "0" at bounding box center [186, 140] width 113 height 10
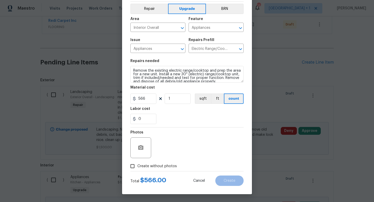
click at [161, 166] on span "Create without photos" at bounding box center [157, 166] width 40 height 5
click at [137, 166] on input "Create without photos" at bounding box center [133, 166] width 10 height 10
checkbox input "true"
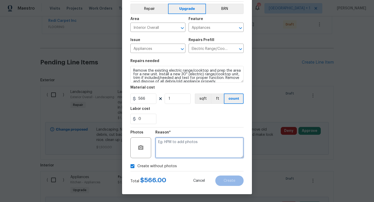
click at [189, 149] on textarea at bounding box center [199, 147] width 88 height 21
type textarea "na"
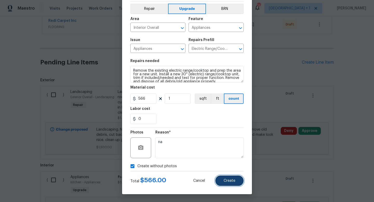
click at [232, 181] on span "Create" at bounding box center [230, 181] width 12 height 4
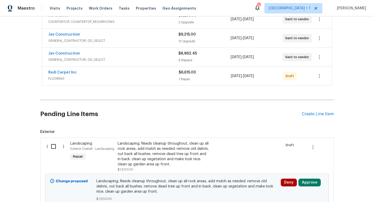
scroll to position [0, 0]
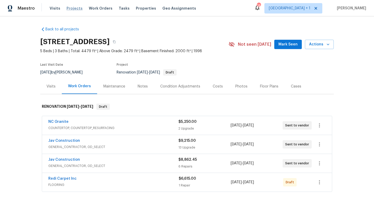
click at [73, 7] on span "Projects" at bounding box center [75, 8] width 16 height 5
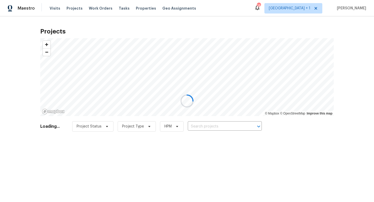
click at [207, 127] on div at bounding box center [187, 101] width 374 height 202
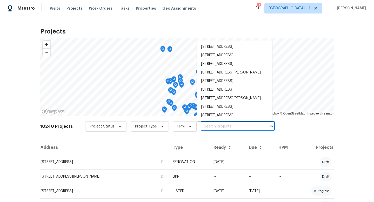
click at [207, 127] on input "text" at bounding box center [231, 127] width 60 height 8
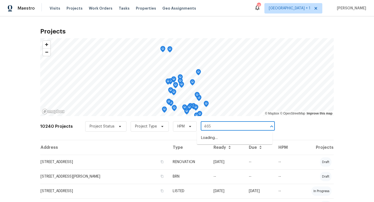
type input "4658"
click at [212, 139] on li "[STREET_ADDRESS]" at bounding box center [235, 138] width 76 height 9
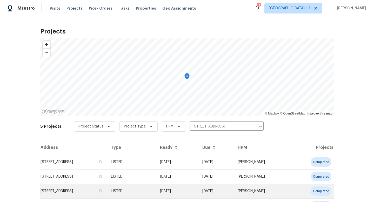
click at [156, 190] on td "LISTED" at bounding box center [131, 191] width 49 height 15
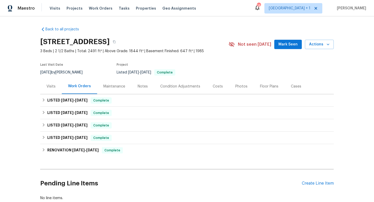
click at [143, 87] on div "Notes" at bounding box center [143, 86] width 10 height 5
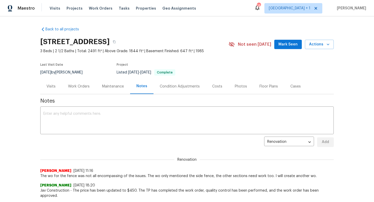
click at [84, 86] on div "Work Orders" at bounding box center [79, 86] width 22 height 5
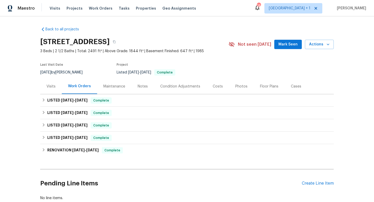
scroll to position [34, 0]
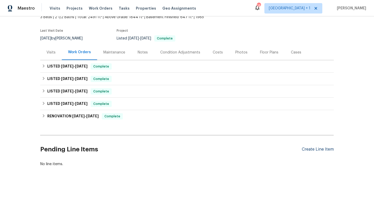
click at [312, 149] on div "Create Line Item" at bounding box center [318, 149] width 32 height 5
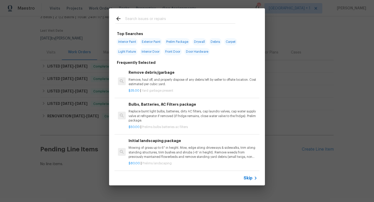
click at [251, 178] on span "Skip" at bounding box center [248, 178] width 9 height 5
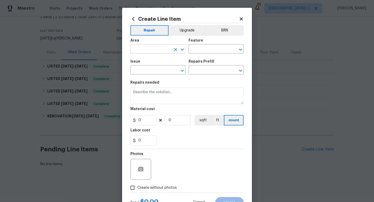
click at [156, 49] on input "text" at bounding box center [150, 49] width 41 height 8
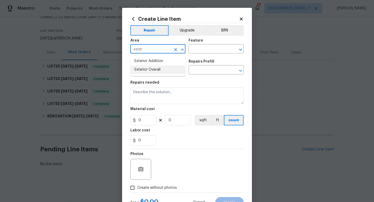
click at [153, 69] on li "Exterior Overall" at bounding box center [157, 70] width 55 height 9
type input "Exterior Overall"
click at [197, 50] on input "text" at bounding box center [209, 49] width 41 height 8
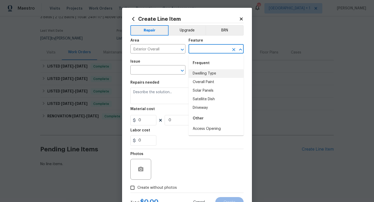
click at [202, 74] on li "Dwelling Type" at bounding box center [216, 73] width 55 height 9
type input "Dwelling Type"
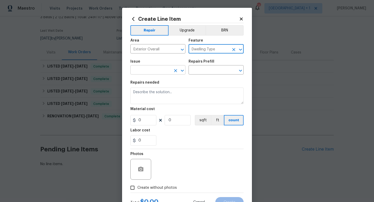
click at [162, 72] on input "text" at bounding box center [150, 71] width 41 height 8
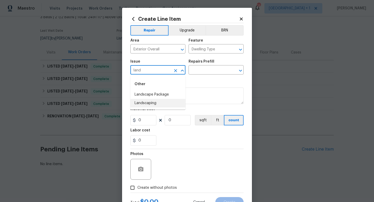
click at [154, 104] on li "Landscaping" at bounding box center [157, 103] width 55 height 9
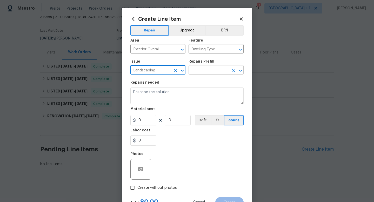
type input "Landscaping"
click at [206, 69] on input "text" at bounding box center [209, 71] width 41 height 8
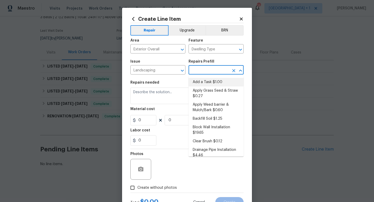
click at [207, 81] on li "Add a Task $1.00" at bounding box center [216, 82] width 55 height 9
type input "Add a Task $1.00"
type textarea "HPM to detail"
type input "1"
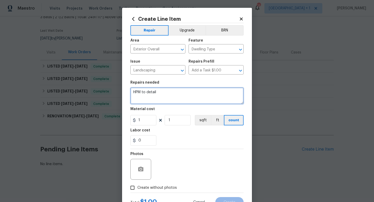
drag, startPoint x: 160, startPoint y: 93, endPoint x: 132, endPoint y: 93, distance: 27.8
click at [132, 93] on textarea "HPM to detail" at bounding box center [186, 96] width 113 height 17
click at [142, 93] on textarea "trim all bushes and vegetaion in back yard near fence lines and overhead." at bounding box center [186, 96] width 113 height 17
type textarea "trim back all bushes and vegetaion in back yard near fence lines and overhead."
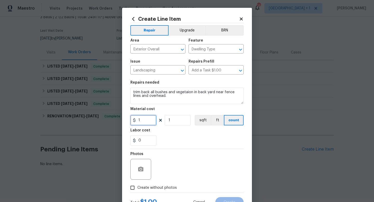
click at [145, 120] on input "1" at bounding box center [143, 120] width 26 height 10
type input "350"
click at [178, 161] on div "Photos" at bounding box center [186, 166] width 113 height 34
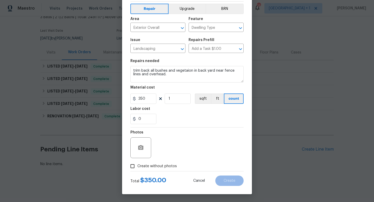
click at [166, 167] on span "Create without photos" at bounding box center [157, 166] width 40 height 5
click at [137, 167] on input "Create without photos" at bounding box center [133, 166] width 10 height 10
checkbox input "true"
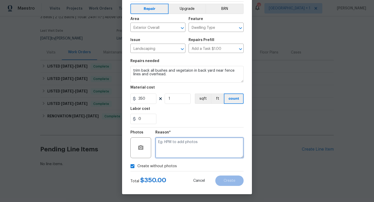
click at [180, 152] on textarea at bounding box center [199, 147] width 88 height 21
type textarea "to add"
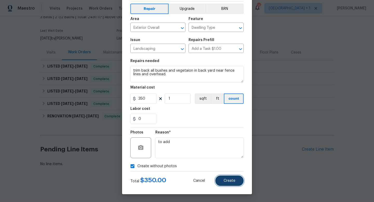
click at [223, 182] on button "Create" at bounding box center [229, 181] width 28 height 10
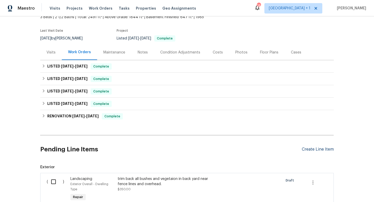
click at [326, 149] on div "Create Line Item" at bounding box center [318, 149] width 32 height 5
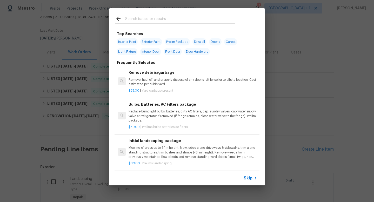
click at [251, 179] on span "Skip" at bounding box center [248, 178] width 9 height 5
